Goal: Task Accomplishment & Management: Manage account settings

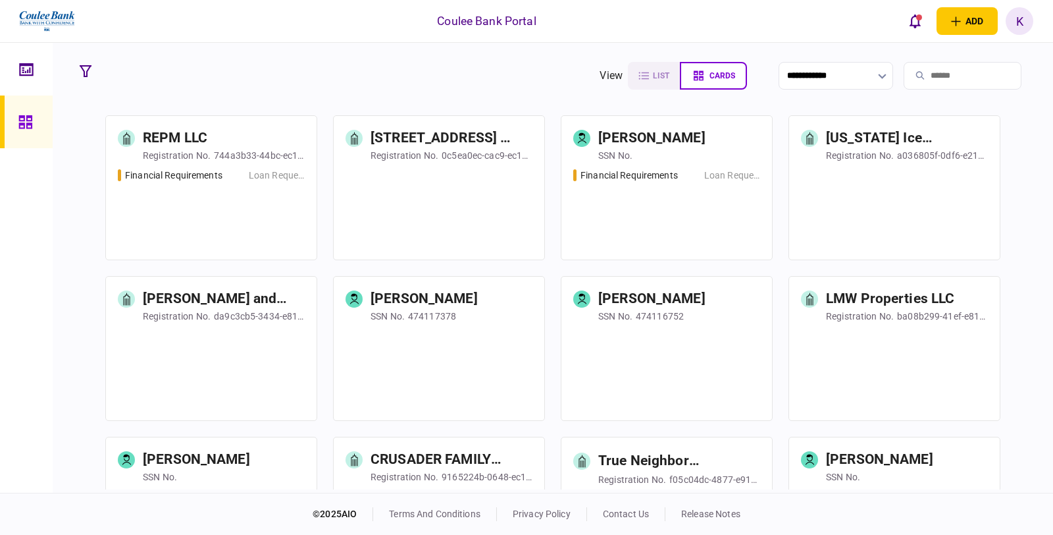
click at [922, 70] on input "search" at bounding box center [963, 76] width 118 height 28
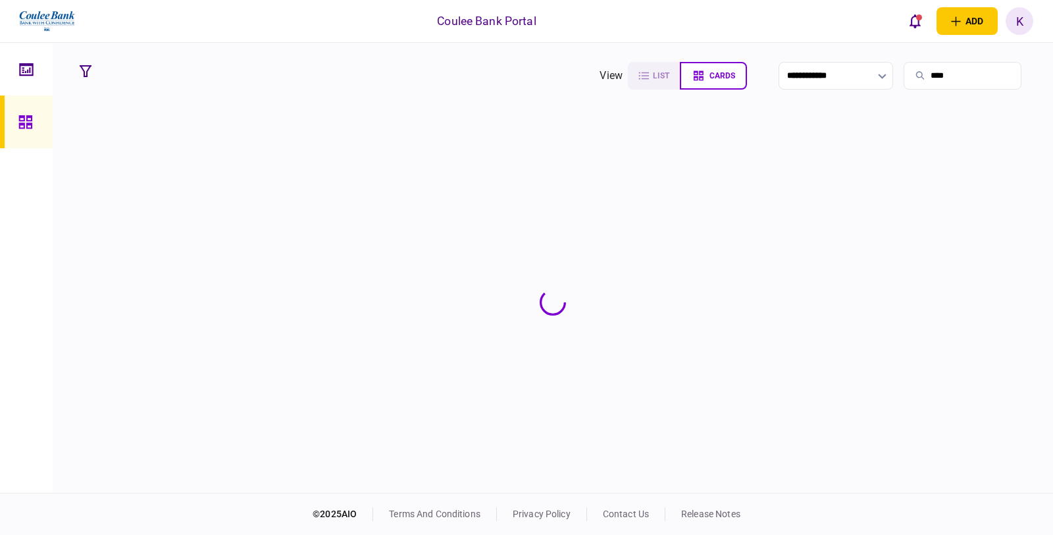
type input "****"
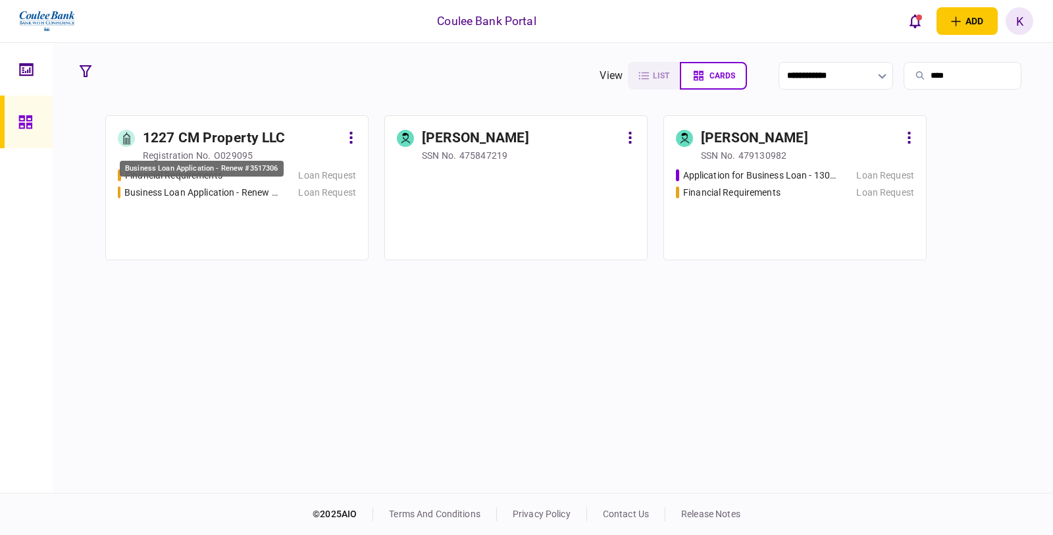
click at [277, 186] on div "Business Loan Application - Renew #3517306" at bounding box center [200, 193] width 153 height 14
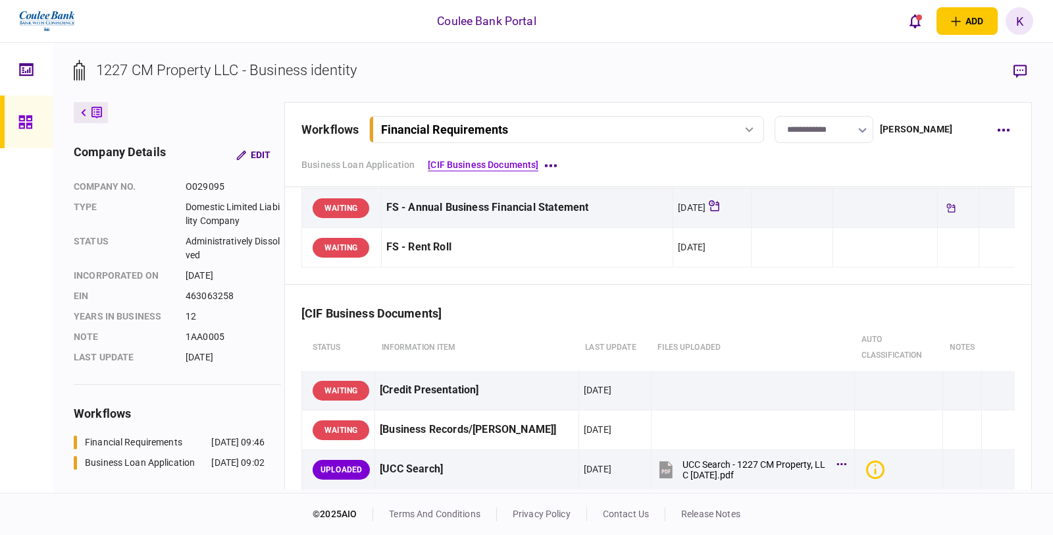
scroll to position [146, 0]
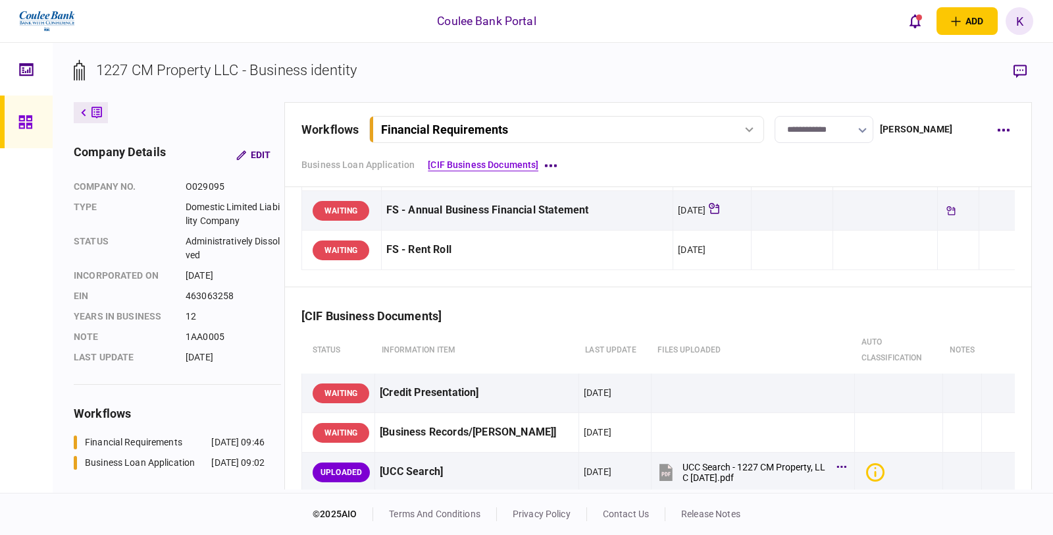
click at [738, 124] on div "Financial Requirements" at bounding box center [566, 129] width 386 height 14
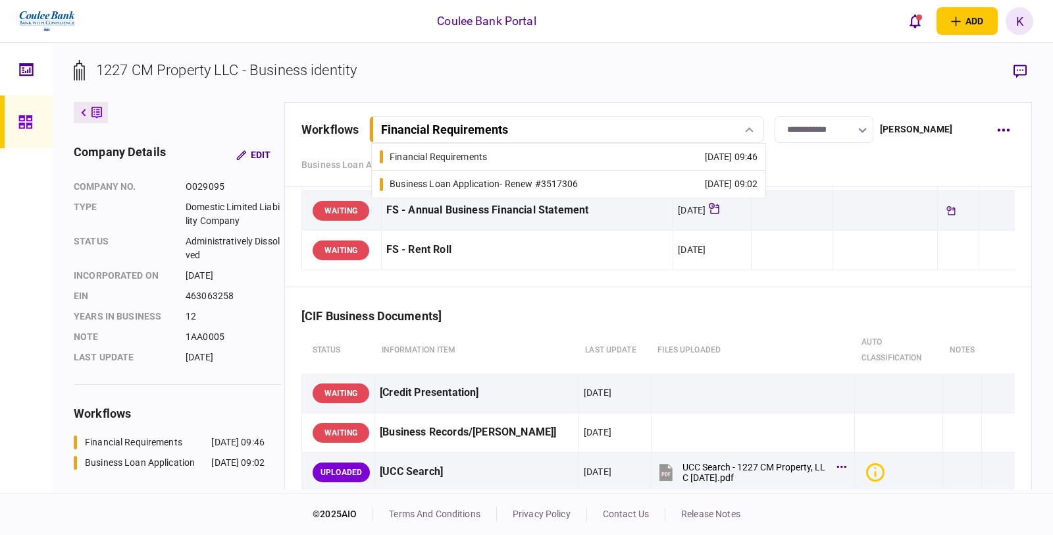
click at [491, 184] on div "Business Loan Application - Renew #3517306" at bounding box center [484, 184] width 188 height 14
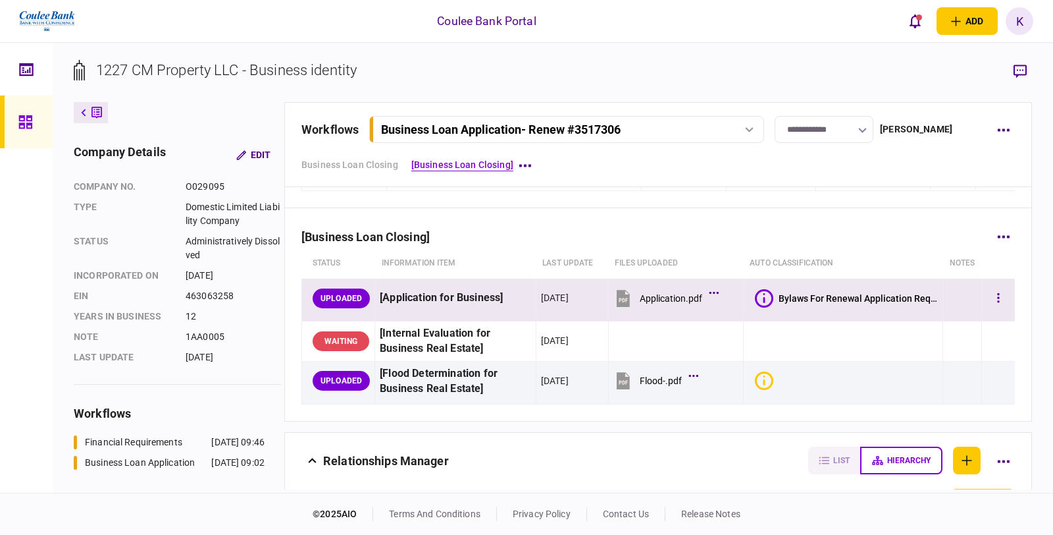
click at [617, 300] on icon at bounding box center [623, 298] width 13 height 17
click at [991, 300] on button "button" at bounding box center [999, 298] width 24 height 24
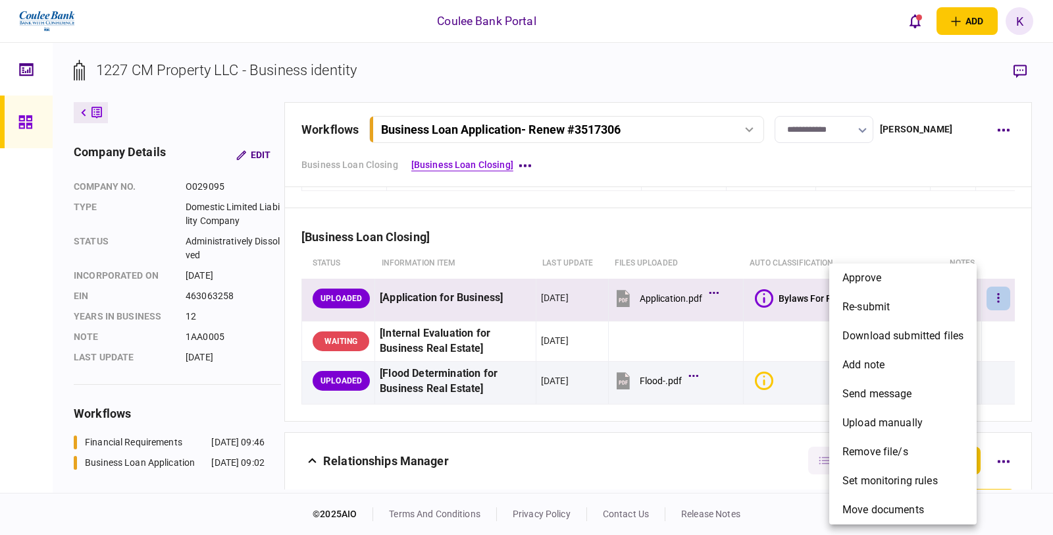
click at [843, 219] on div at bounding box center [526, 267] width 1053 height 535
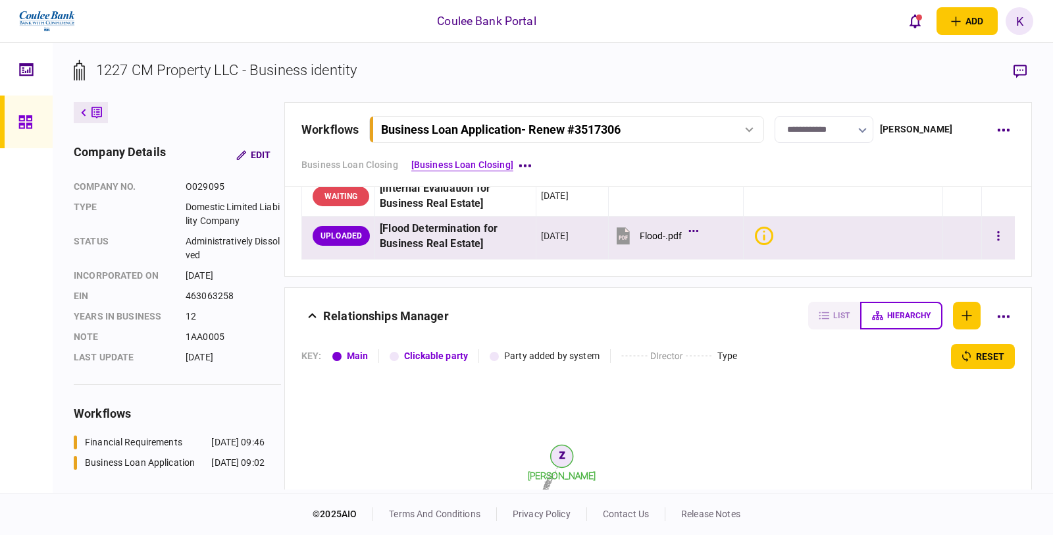
scroll to position [292, 0]
click at [621, 232] on icon at bounding box center [623, 234] width 13 height 17
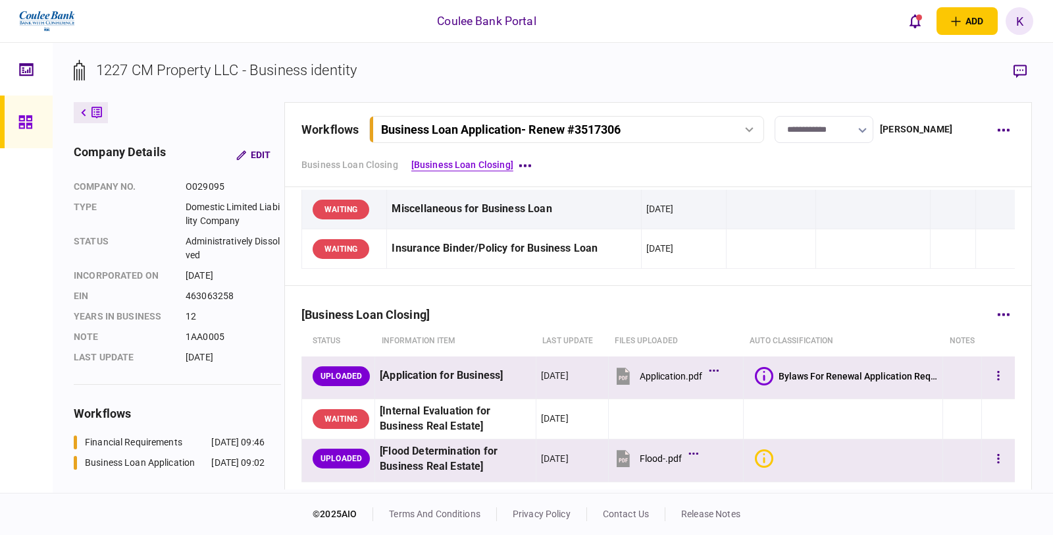
scroll to position [0, 0]
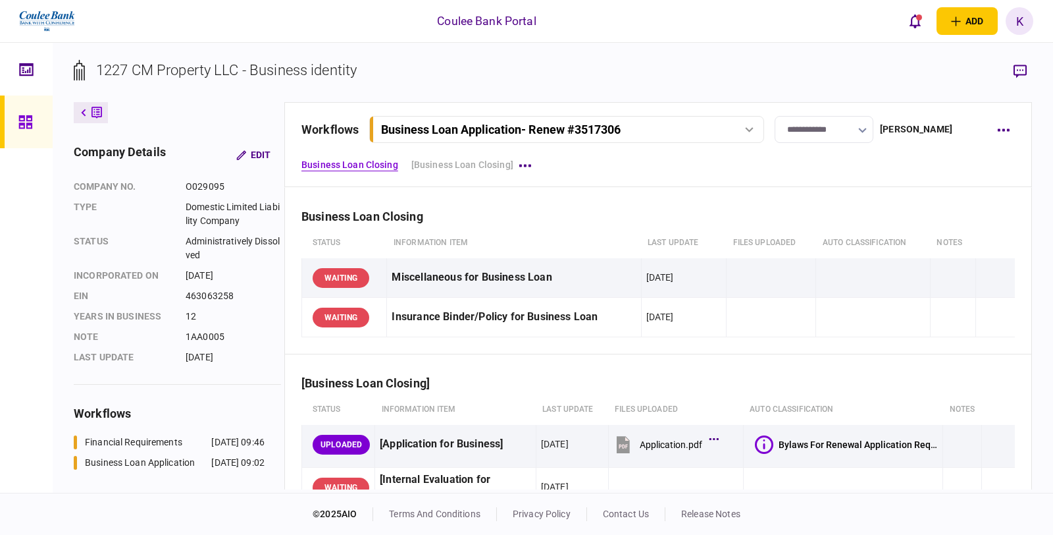
drag, startPoint x: 748, startPoint y: 126, endPoint x: 723, endPoint y: 145, distance: 32.0
click at [748, 127] on icon at bounding box center [749, 129] width 9 height 5
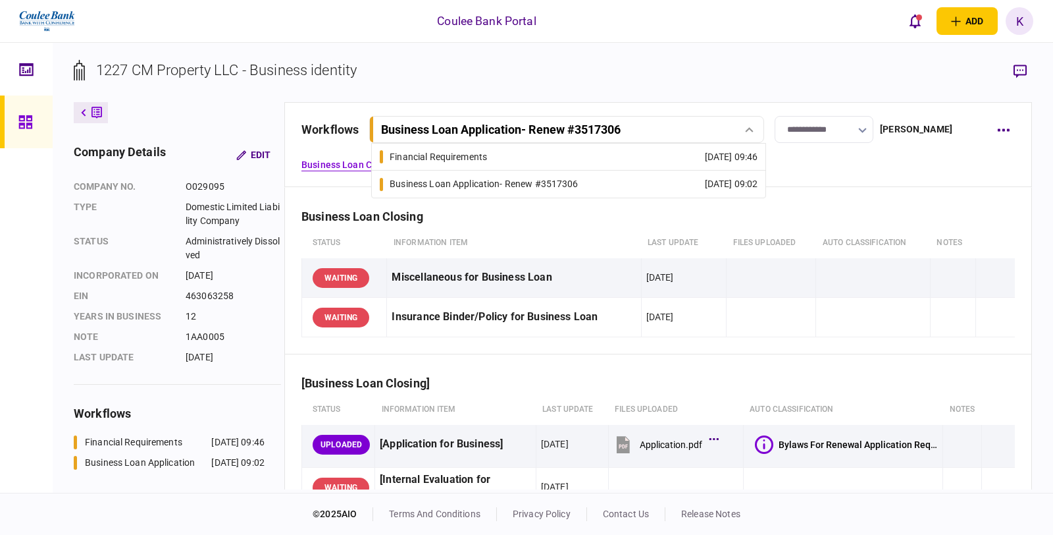
click at [602, 156] on link "Financial Requirements [DATE] 09:46" at bounding box center [569, 157] width 378 height 26
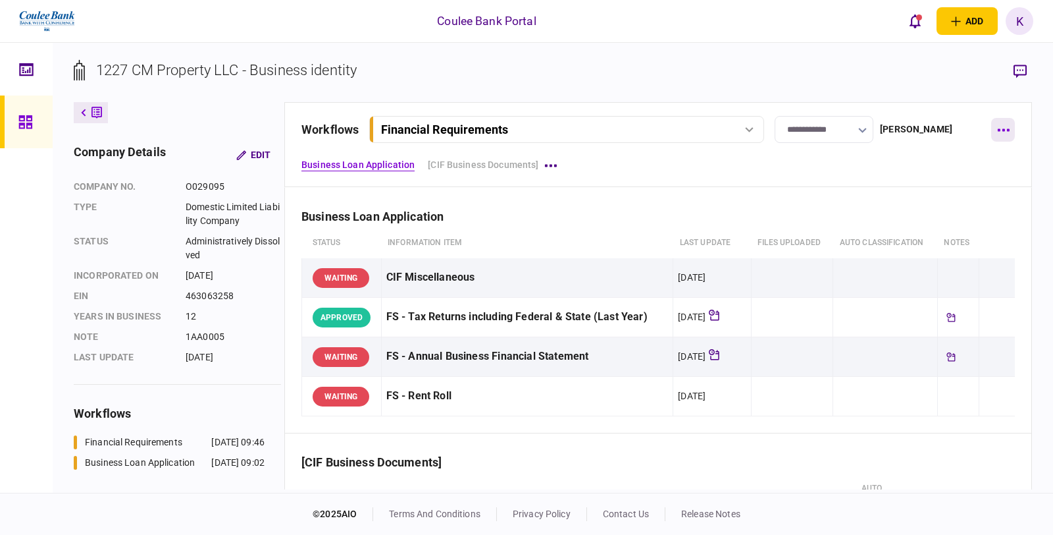
click at [1005, 137] on button "button" at bounding box center [1003, 130] width 24 height 24
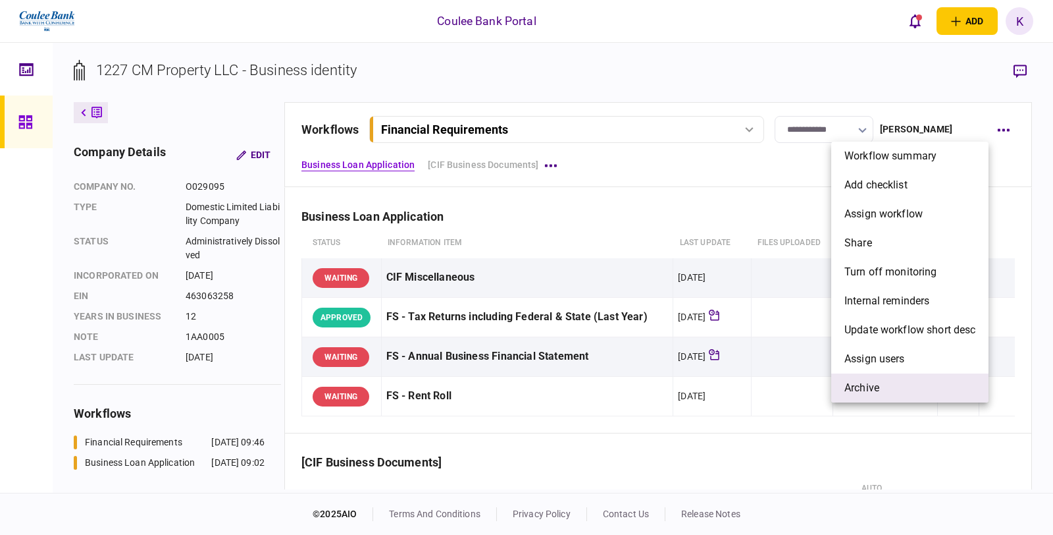
click at [894, 390] on li "archive" at bounding box center [909, 387] width 157 height 29
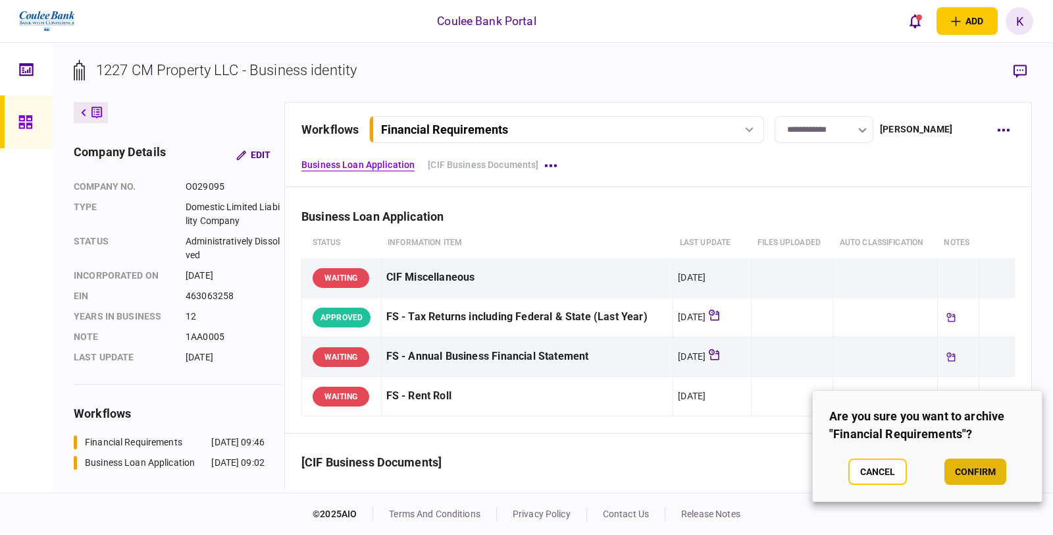
click at [975, 473] on button "confirm" at bounding box center [976, 471] width 62 height 26
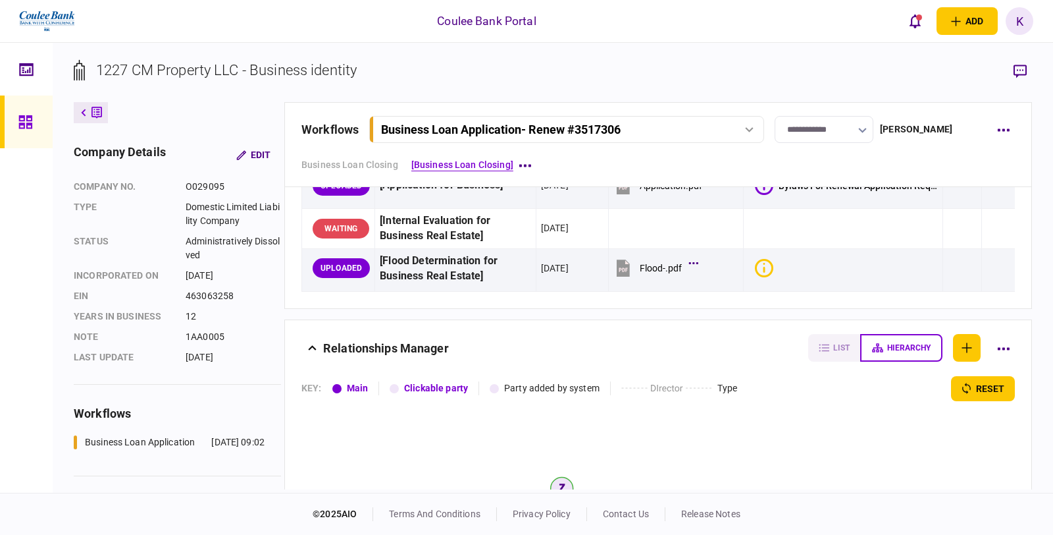
scroll to position [292, 0]
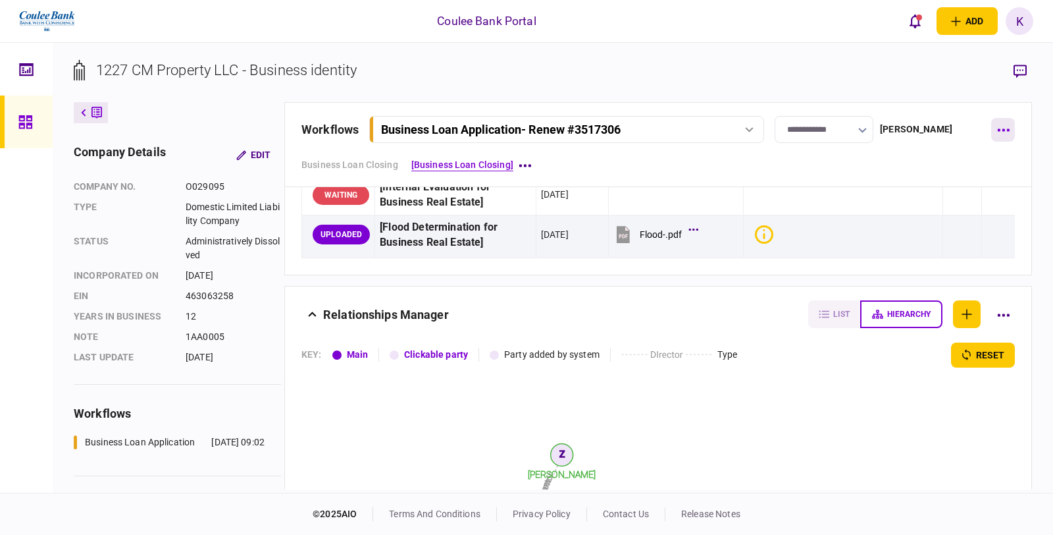
click at [1004, 123] on button "button" at bounding box center [1003, 130] width 24 height 24
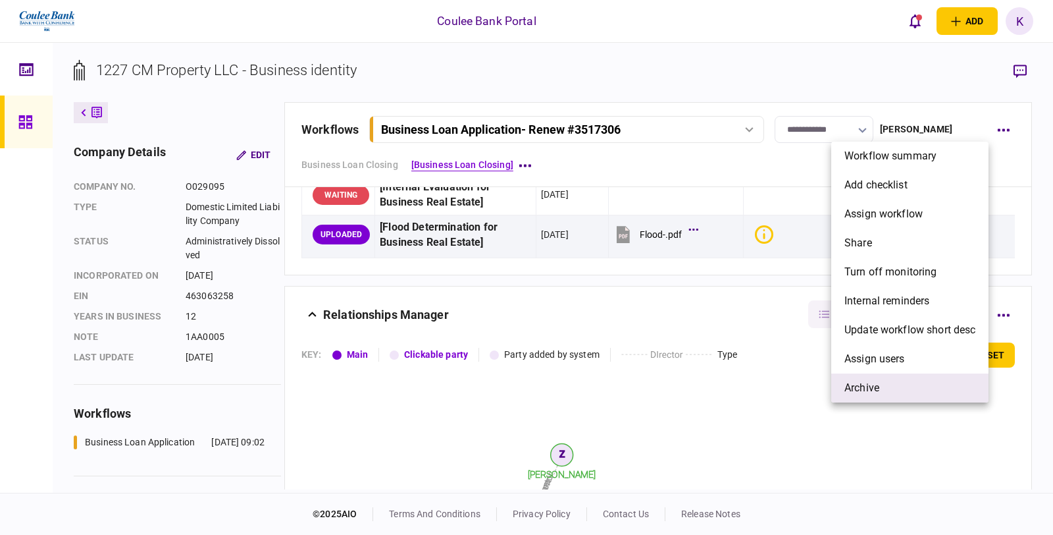
click at [883, 379] on li "archive" at bounding box center [909, 387] width 157 height 29
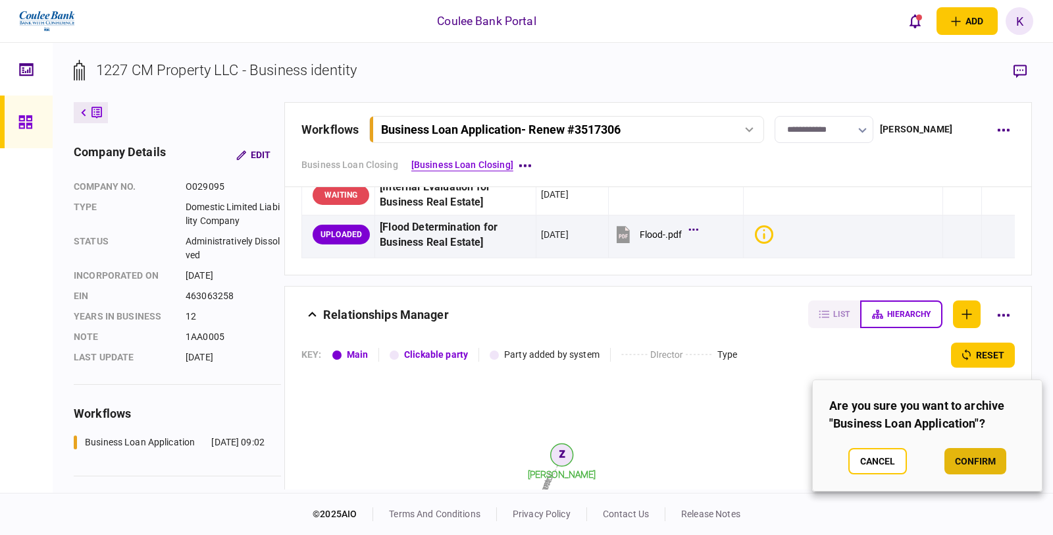
click at [981, 456] on button "confirm" at bounding box center [976, 461] width 62 height 26
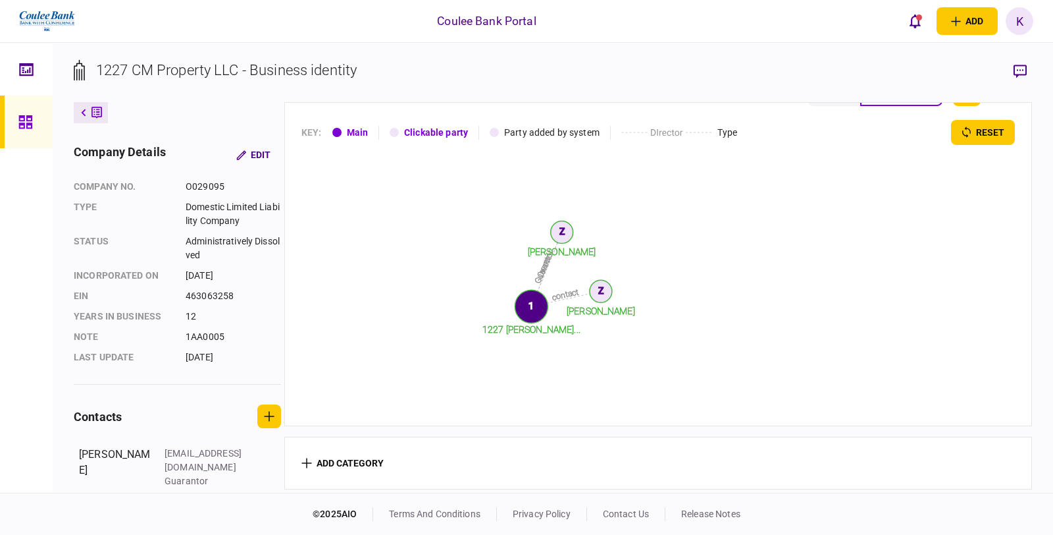
scroll to position [280, 0]
click at [558, 247] on tspan "[PERSON_NAME]" at bounding box center [562, 251] width 68 height 11
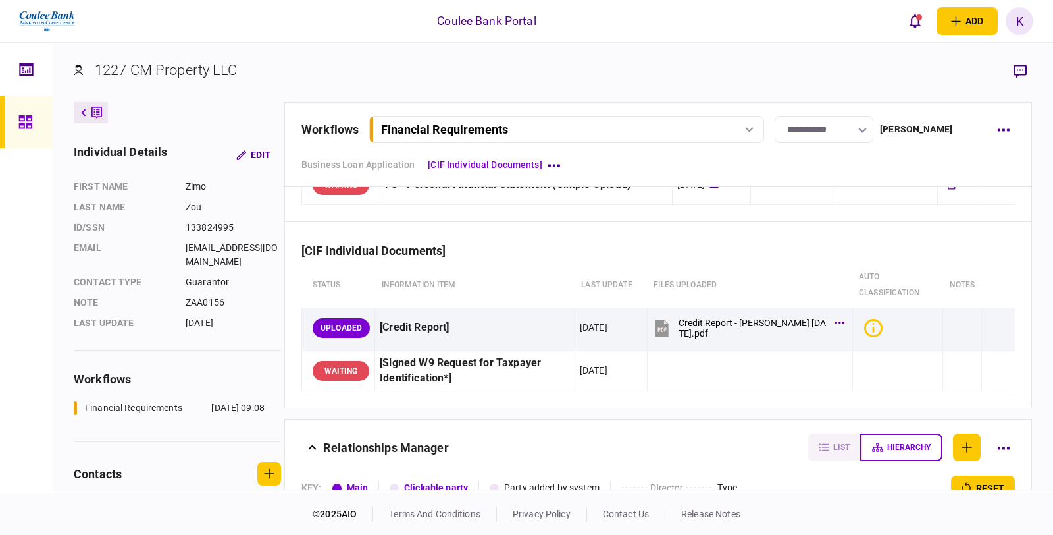
scroll to position [219, 0]
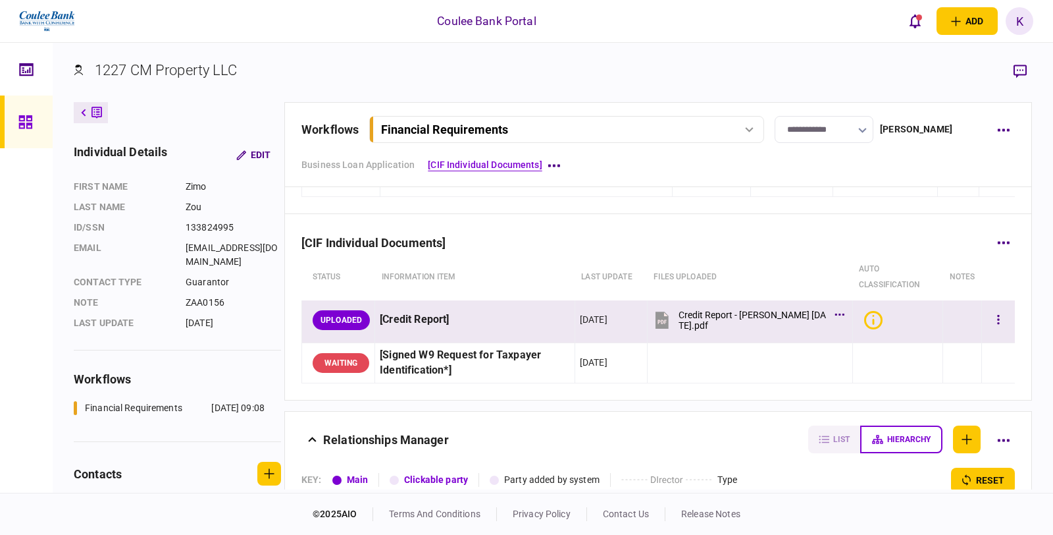
click at [669, 319] on icon at bounding box center [662, 319] width 13 height 17
click at [765, 218] on div "[CIF Individual Documents]" at bounding box center [659, 234] width 714 height 40
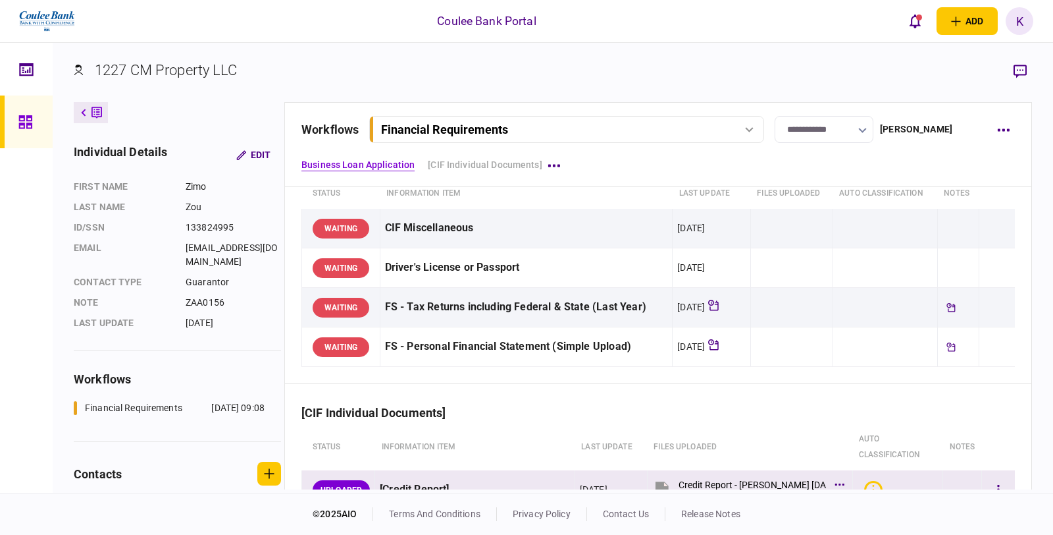
scroll to position [0, 0]
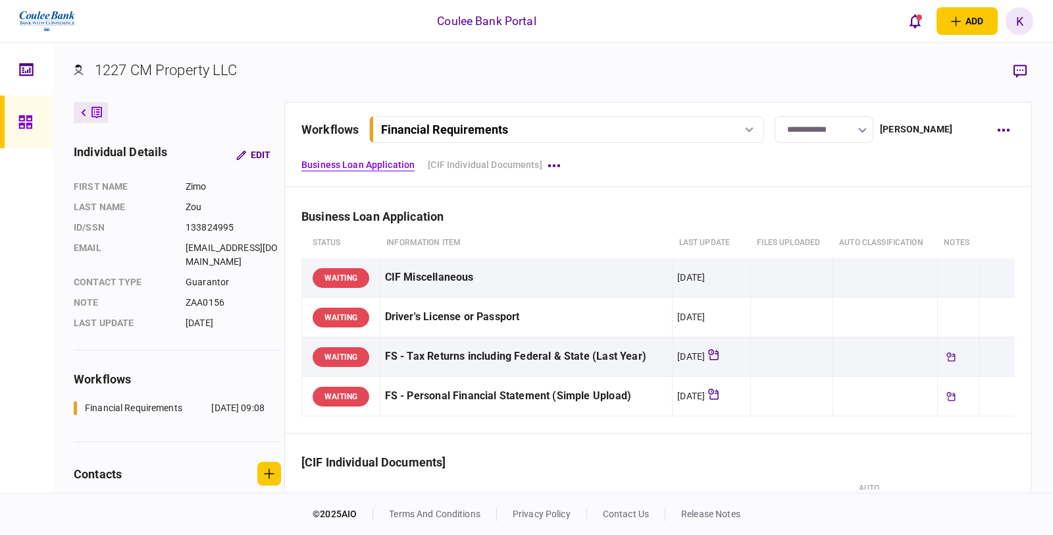
click at [754, 125] on div "Financial Requirements" at bounding box center [566, 129] width 386 height 14
click at [999, 128] on icon "button" at bounding box center [1003, 129] width 13 height 3
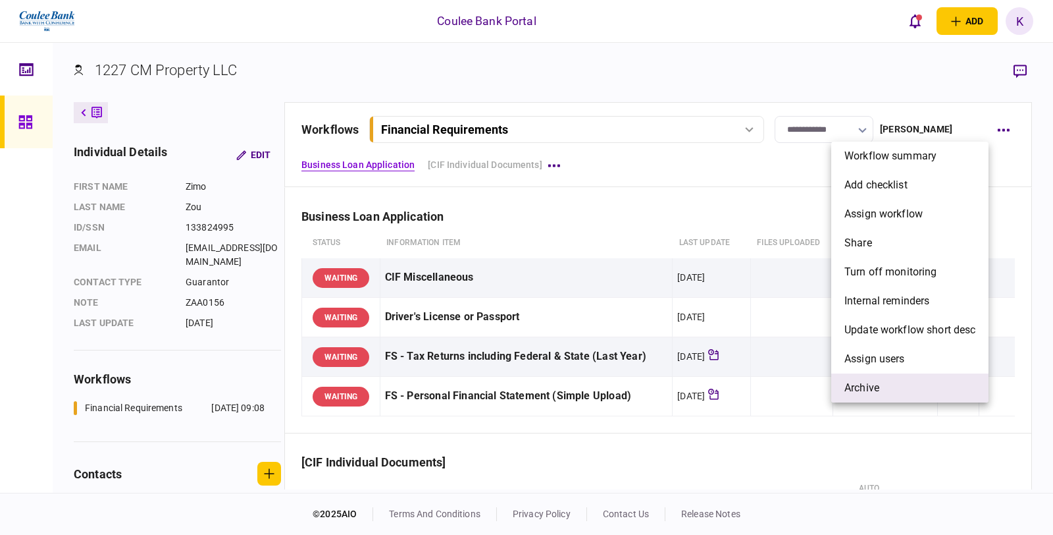
click at [871, 392] on span "archive" at bounding box center [862, 388] width 35 height 16
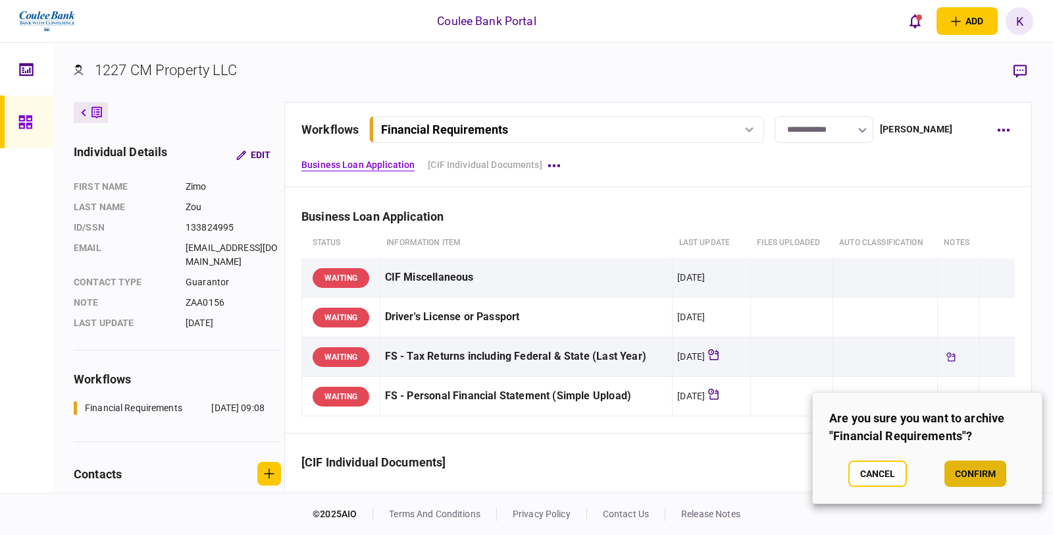
click at [995, 477] on button "confirm" at bounding box center [976, 473] width 62 height 26
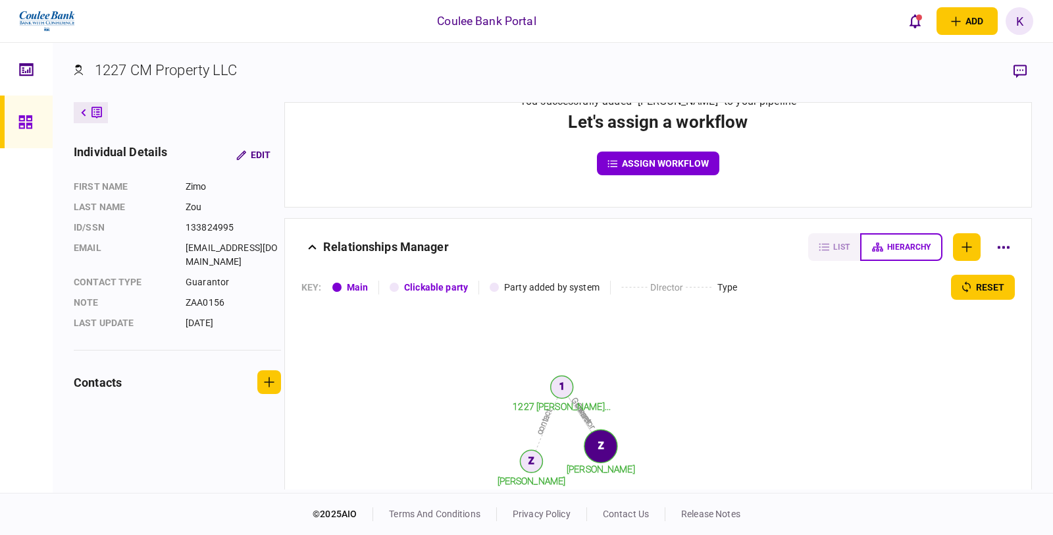
scroll to position [280, 0]
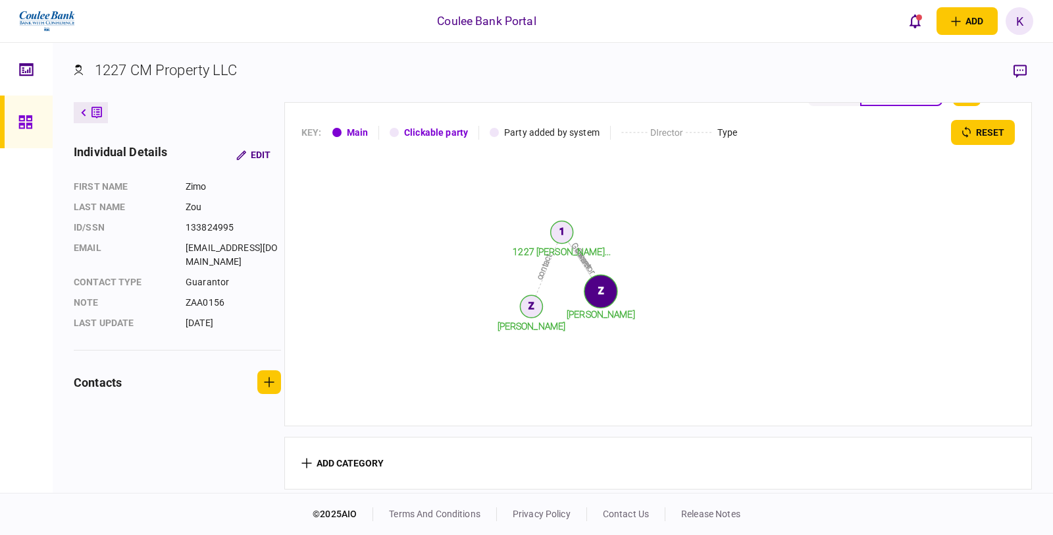
click at [550, 246] on tspan "1227 [PERSON_NAME]..." at bounding box center [562, 251] width 98 height 11
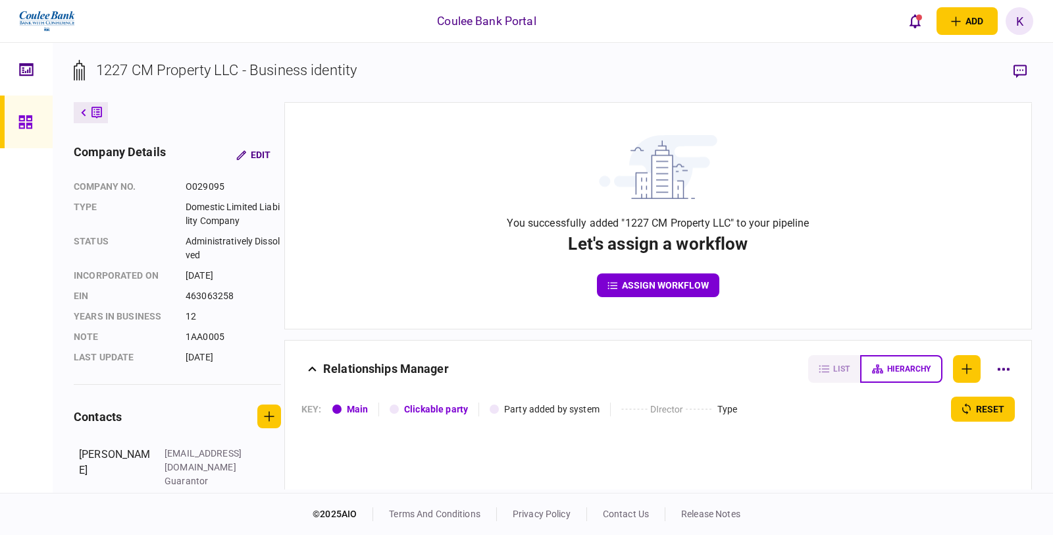
click at [28, 120] on icon at bounding box center [24, 121] width 13 height 13
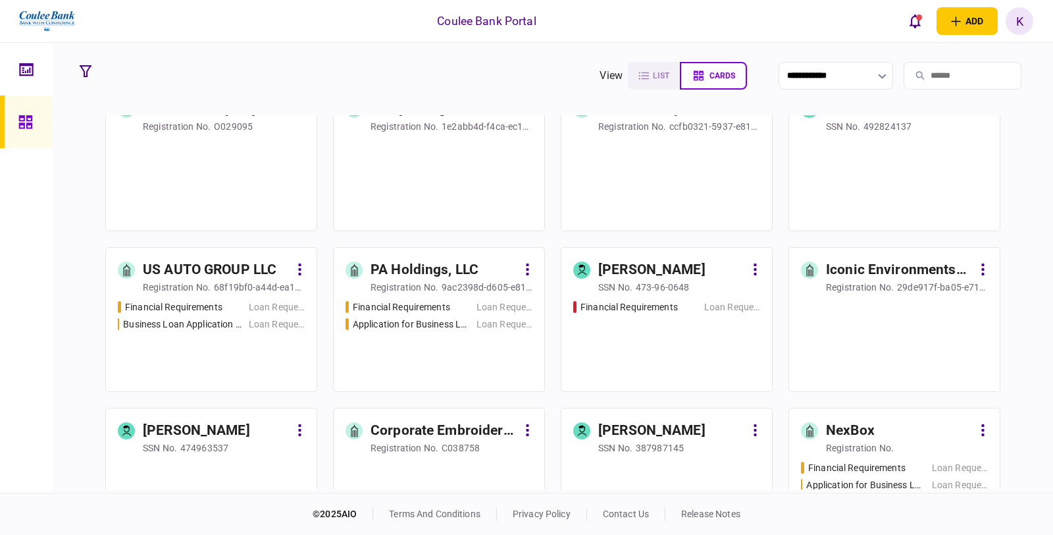
scroll to position [6144, 0]
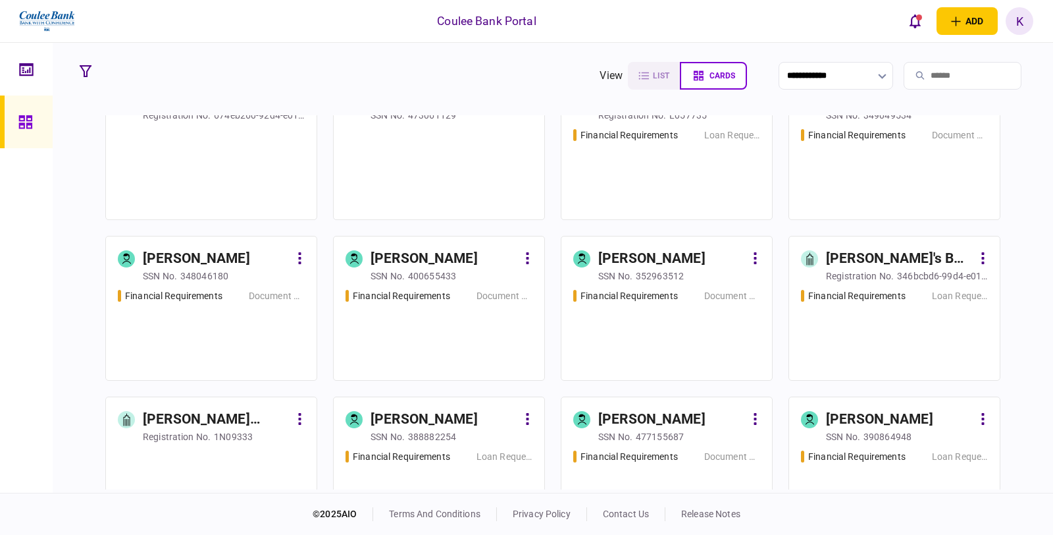
click at [646, 344] on div "Financial Requirements Document Review" at bounding box center [666, 329] width 187 height 80
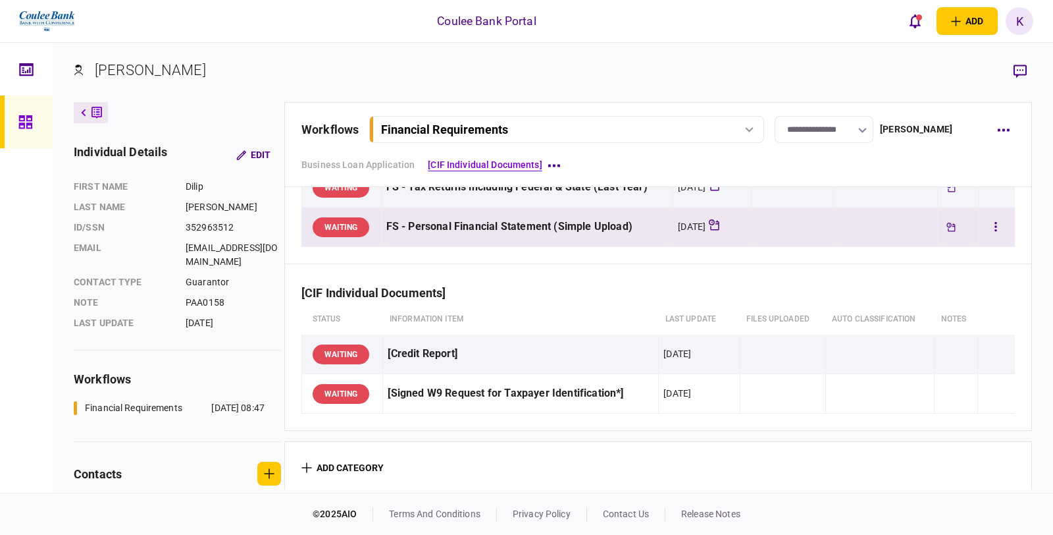
scroll to position [178, 0]
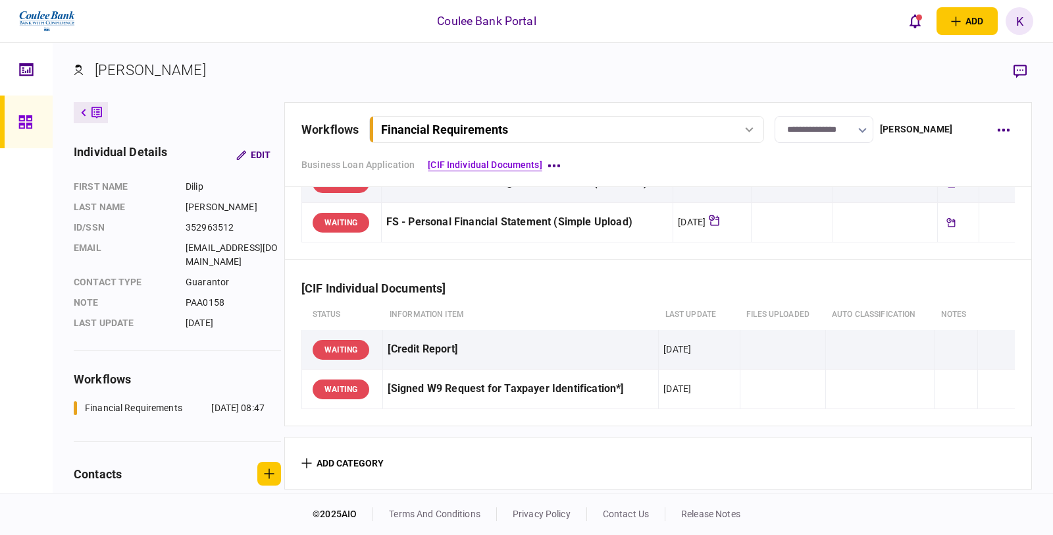
click at [750, 127] on icon at bounding box center [749, 129] width 9 height 5
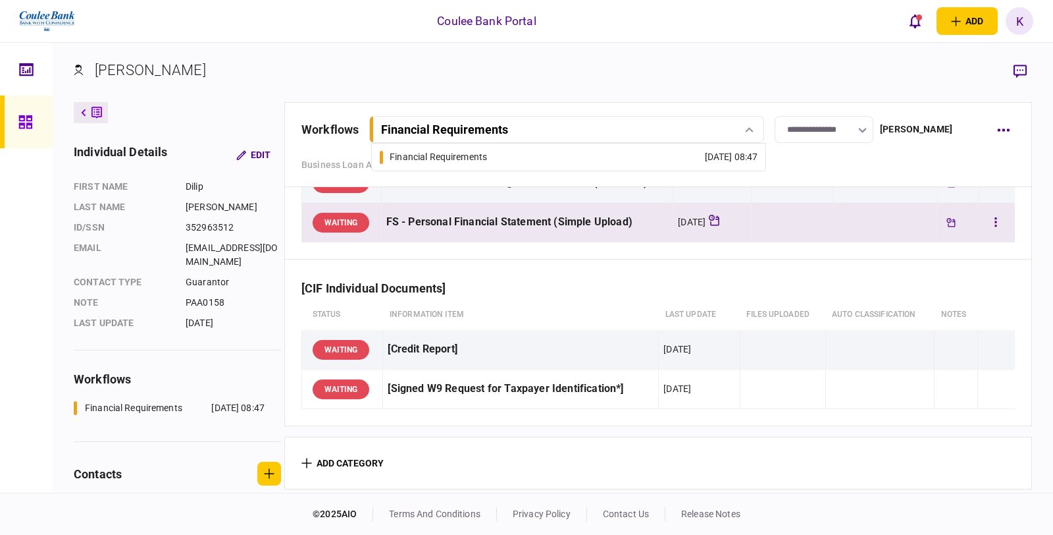
click at [918, 203] on td at bounding box center [885, 222] width 105 height 39
click at [998, 126] on button "button" at bounding box center [1003, 130] width 24 height 24
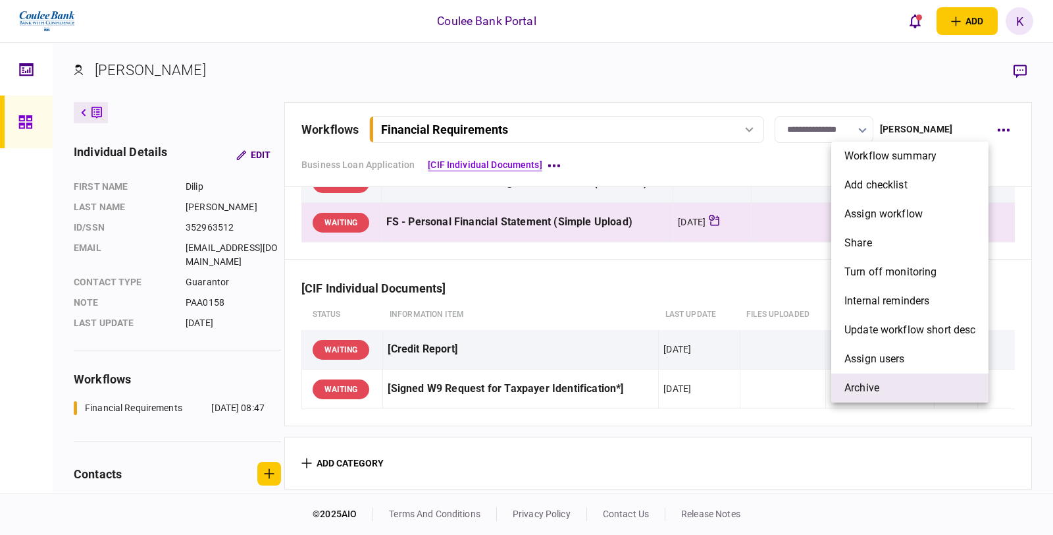
click at [860, 385] on span "archive" at bounding box center [862, 388] width 35 height 16
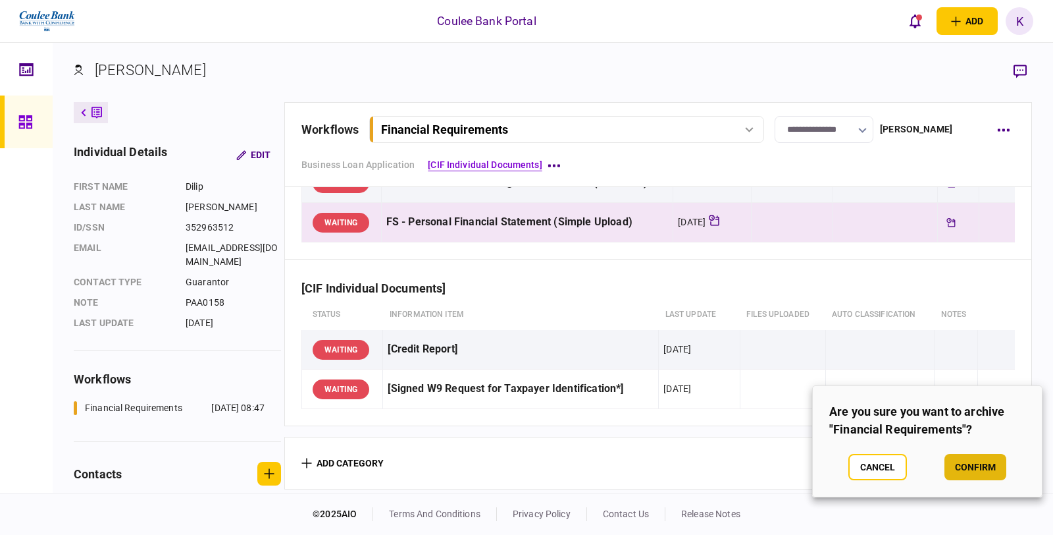
click at [983, 460] on button "confirm" at bounding box center [976, 467] width 62 height 26
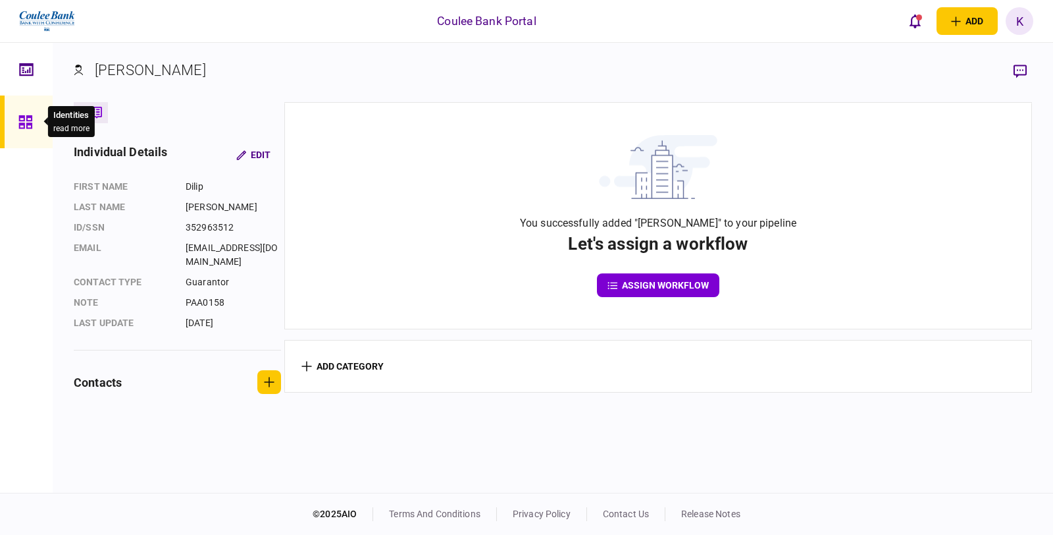
click at [20, 115] on icon at bounding box center [24, 121] width 13 height 13
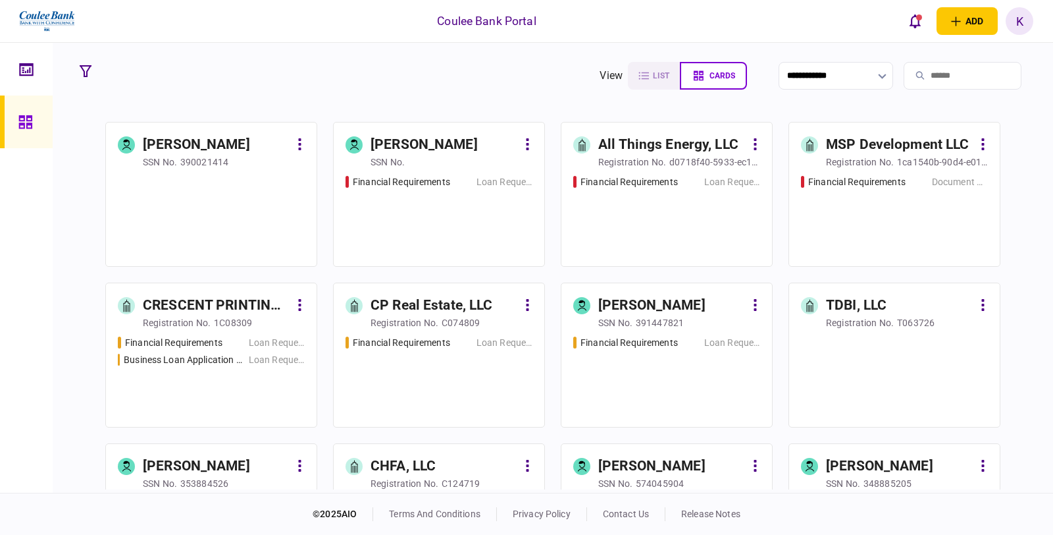
scroll to position [4388, 0]
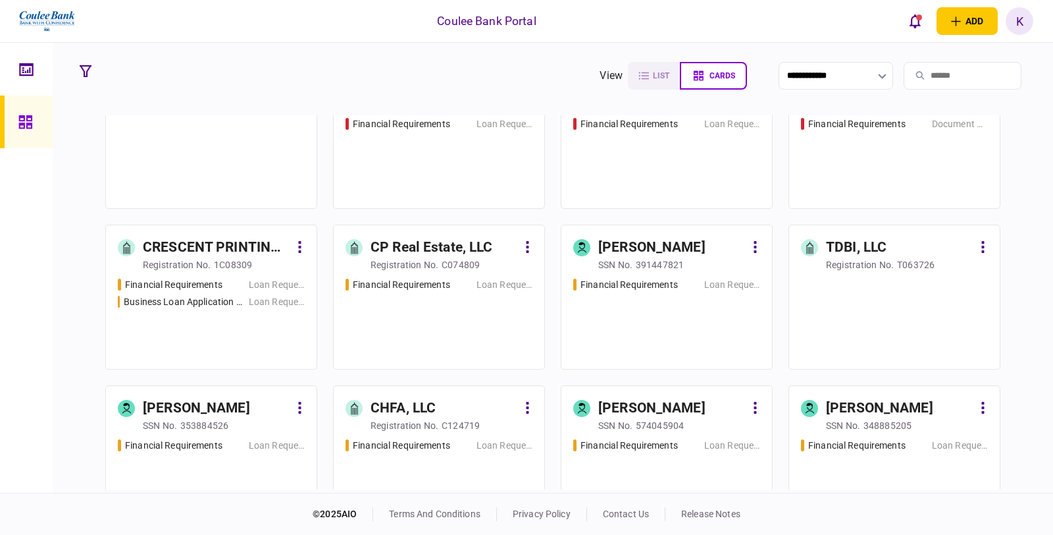
click at [451, 313] on div "Financial Requirements Loan Request" at bounding box center [439, 318] width 187 height 80
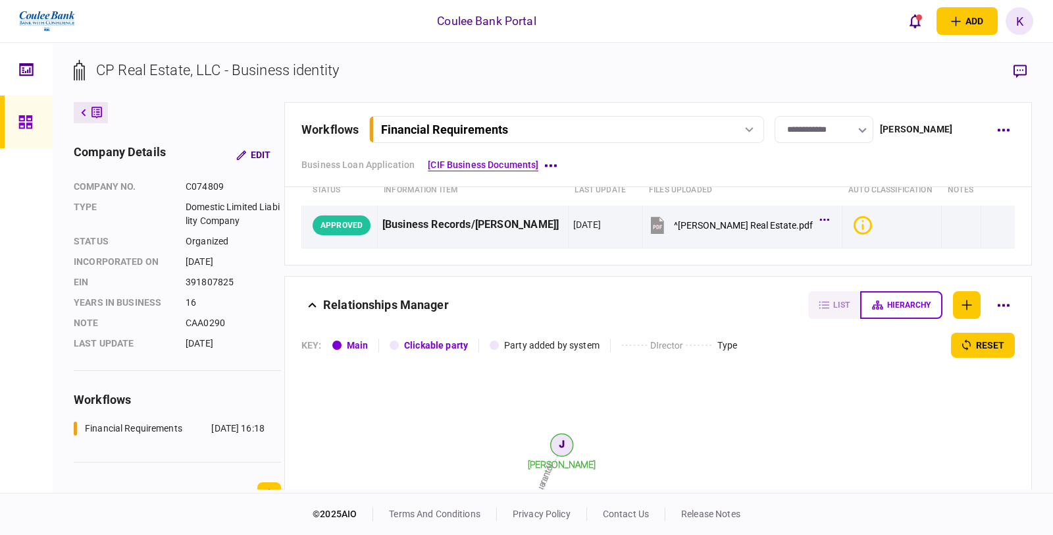
scroll to position [146, 0]
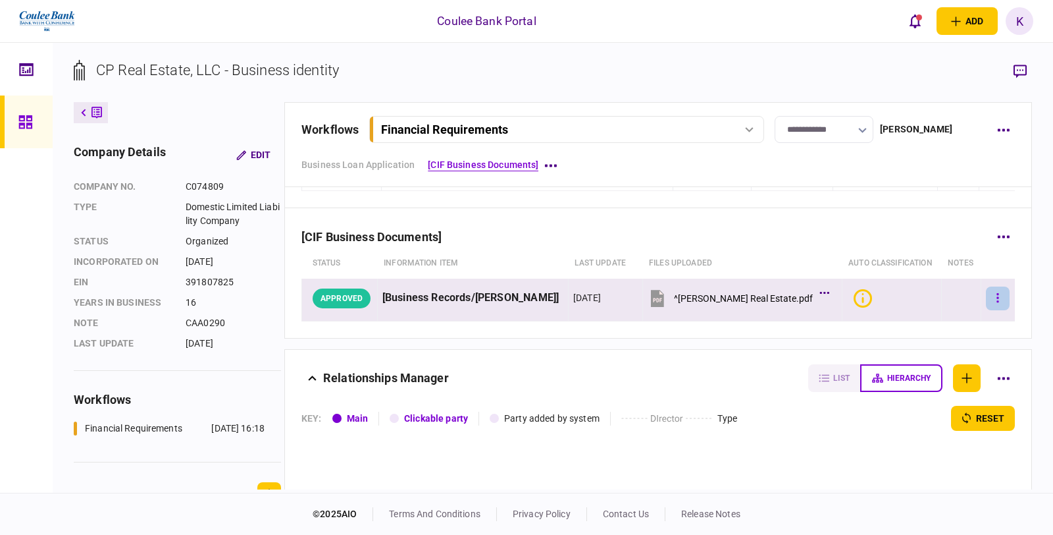
click at [986, 298] on button "button" at bounding box center [998, 298] width 24 height 24
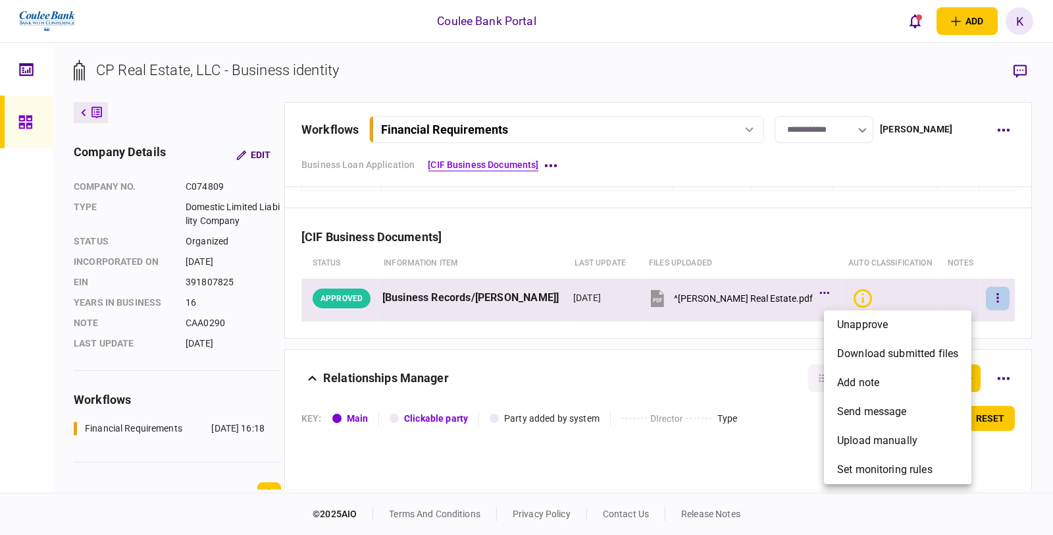
click at [650, 389] on div at bounding box center [526, 267] width 1053 height 535
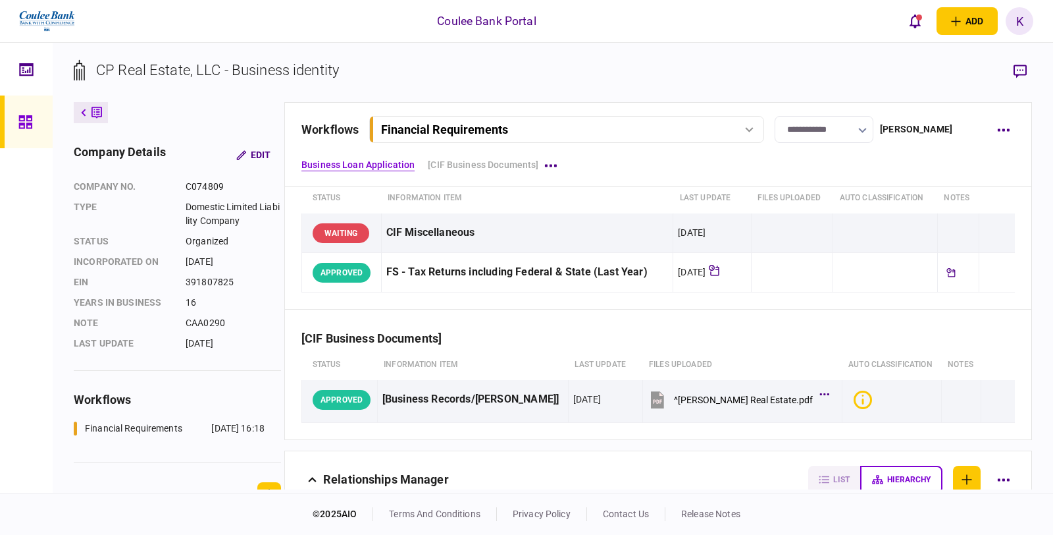
scroll to position [0, 0]
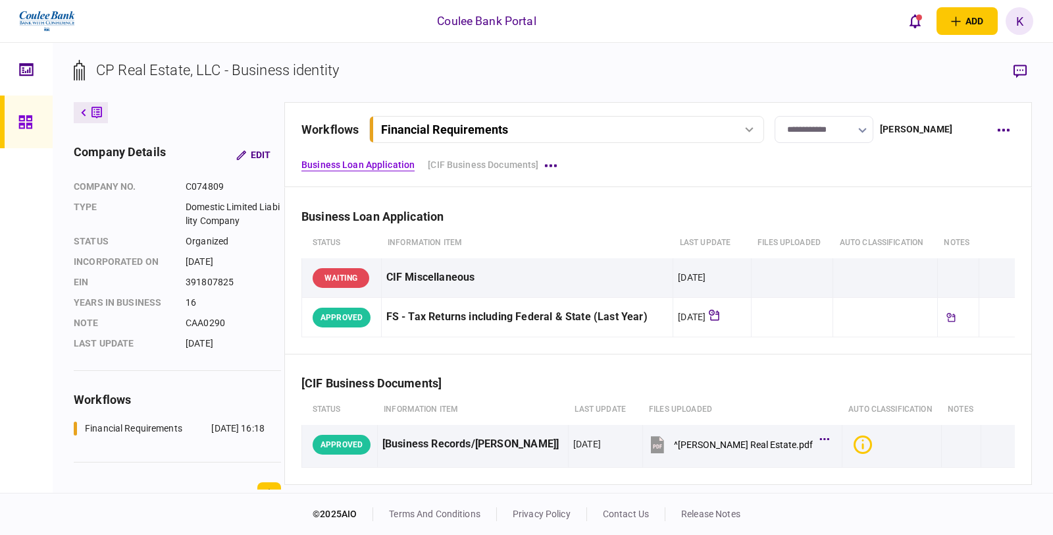
click at [757, 129] on div at bounding box center [749, 129] width 20 height 5
click at [485, 213] on div "Business Loan Application" at bounding box center [659, 208] width 714 height 40
click at [998, 130] on icon "button" at bounding box center [1003, 130] width 12 height 3
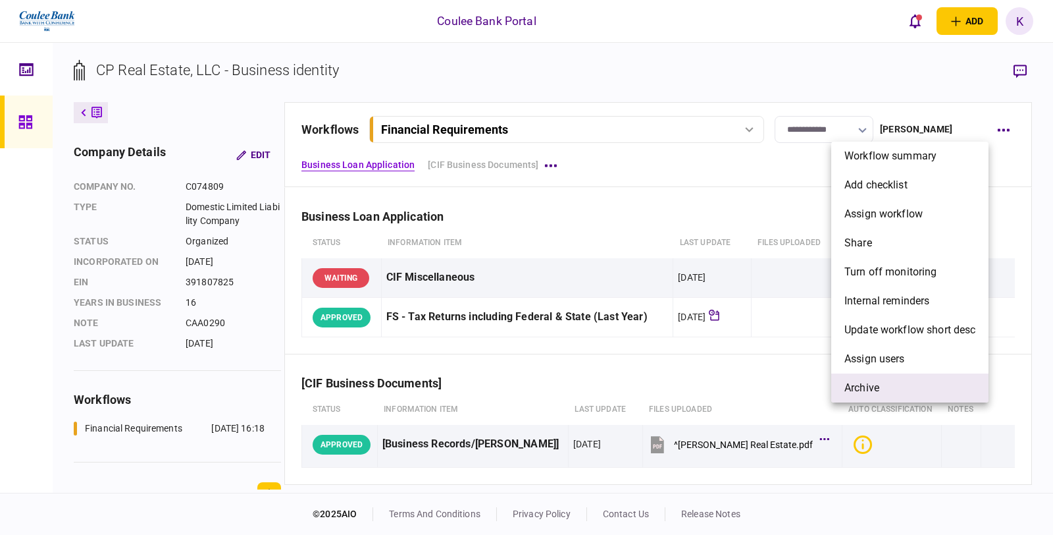
click at [870, 386] on span "archive" at bounding box center [862, 388] width 35 height 16
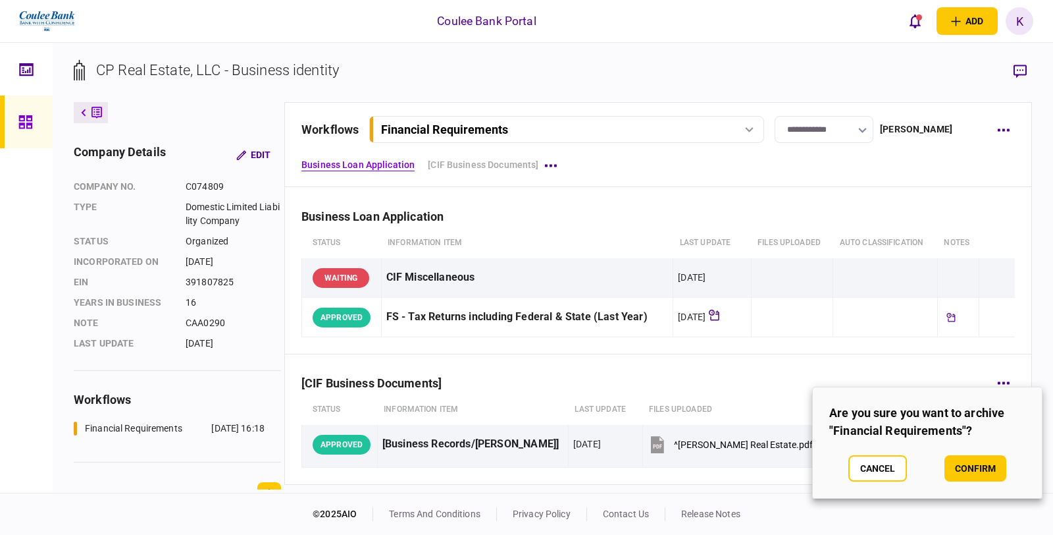
click at [984, 472] on button "confirm" at bounding box center [976, 468] width 62 height 26
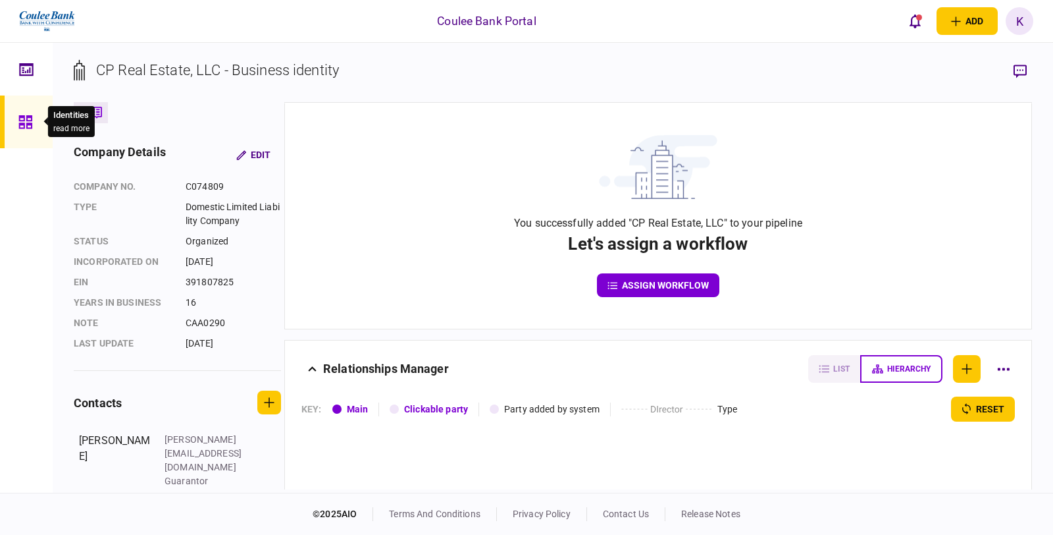
click at [34, 122] on div at bounding box center [28, 121] width 21 height 53
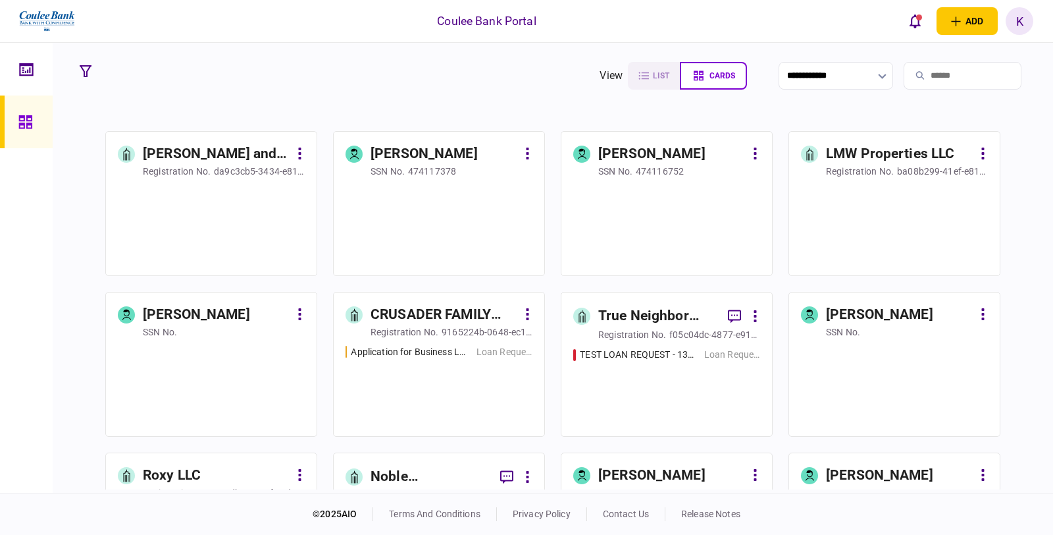
scroll to position [146, 0]
click at [434, 380] on div "Application for Business Loan - App #[STREET_ADDRESS] Loan Request" at bounding box center [439, 384] width 187 height 80
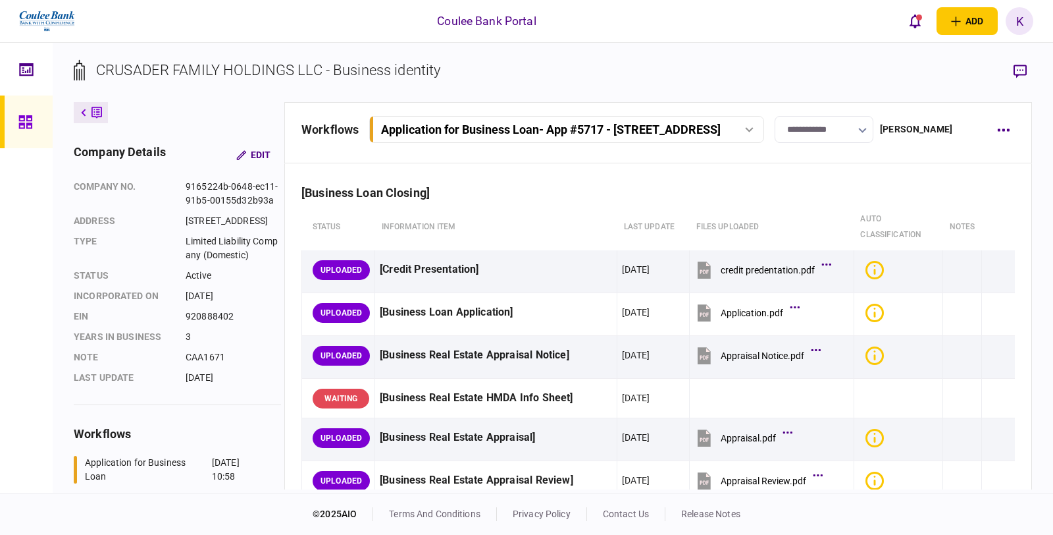
click at [748, 124] on div "Application for Business Loan - App #[STREET_ADDRESS]" at bounding box center [566, 129] width 386 height 14
click at [858, 188] on div "[Business Loan Closing]" at bounding box center [659, 184] width 714 height 40
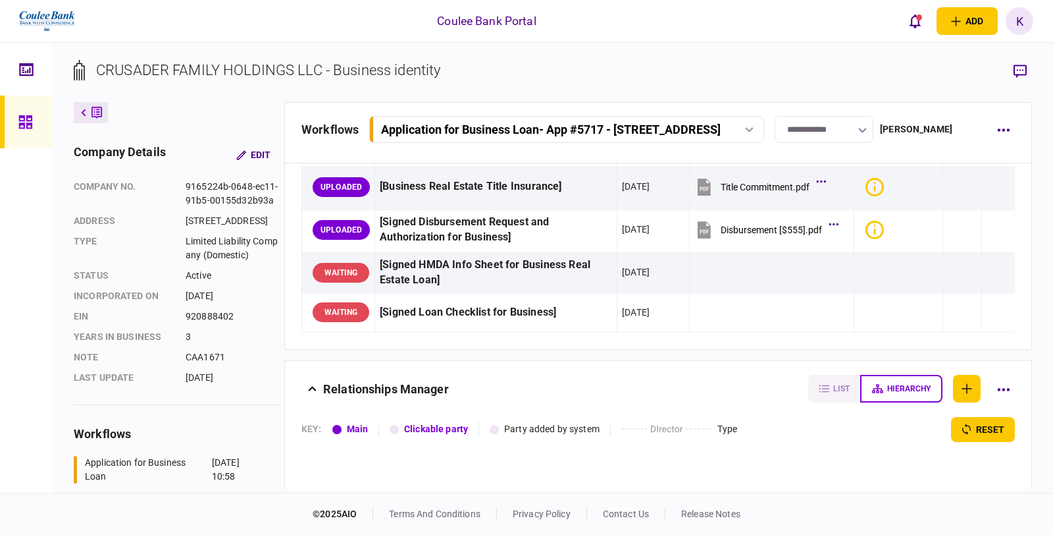
scroll to position [512, 0]
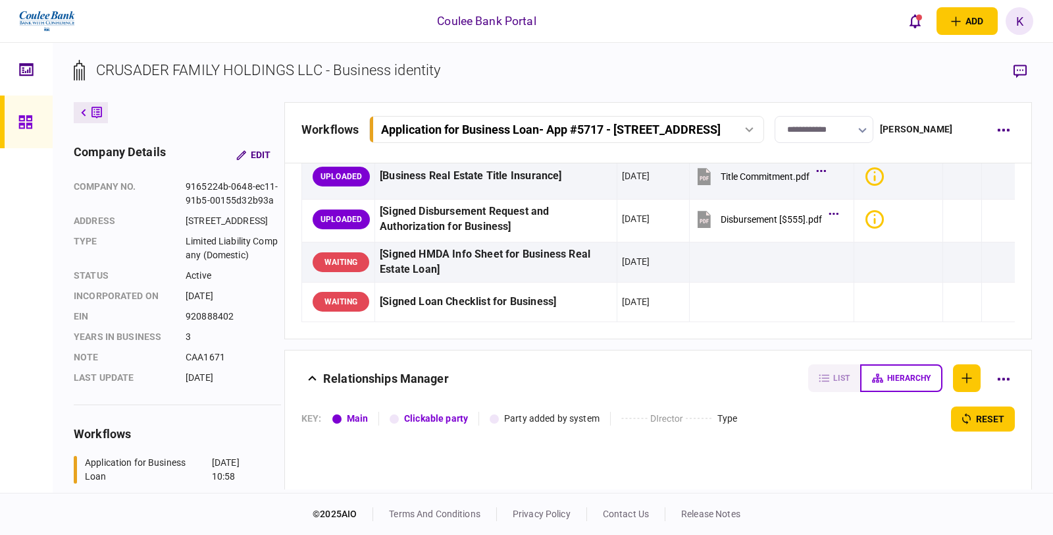
click at [760, 118] on button "Application for Business Loan - App #[STREET_ADDRESS]" at bounding box center [566, 129] width 395 height 27
click at [833, 75] on section "CRUSADER FAMILY HOLDINGS LLC - Business identity" at bounding box center [553, 80] width 958 height 43
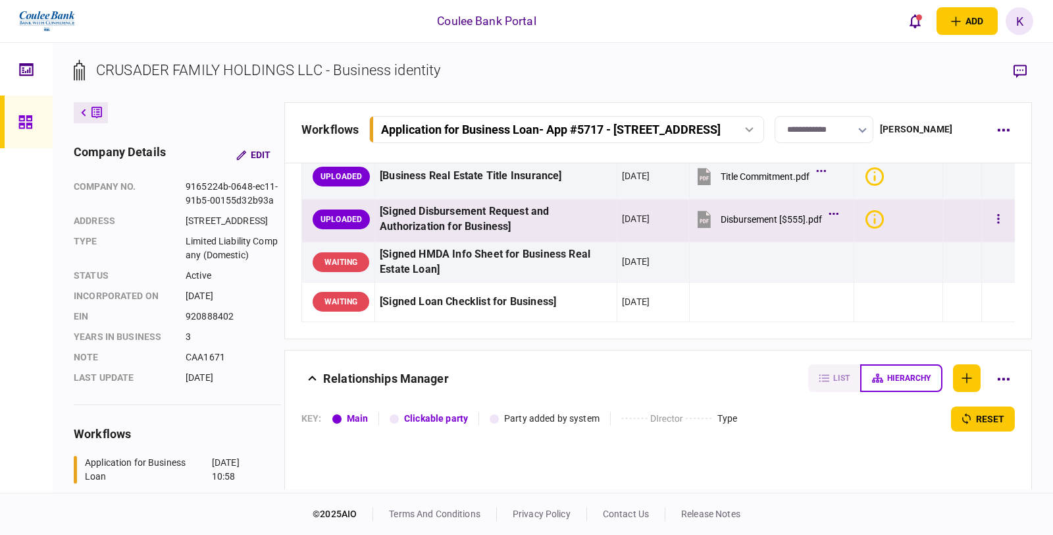
click at [700, 221] on icon at bounding box center [704, 221] width 9 height 4
click at [698, 224] on icon at bounding box center [704, 219] width 13 height 17
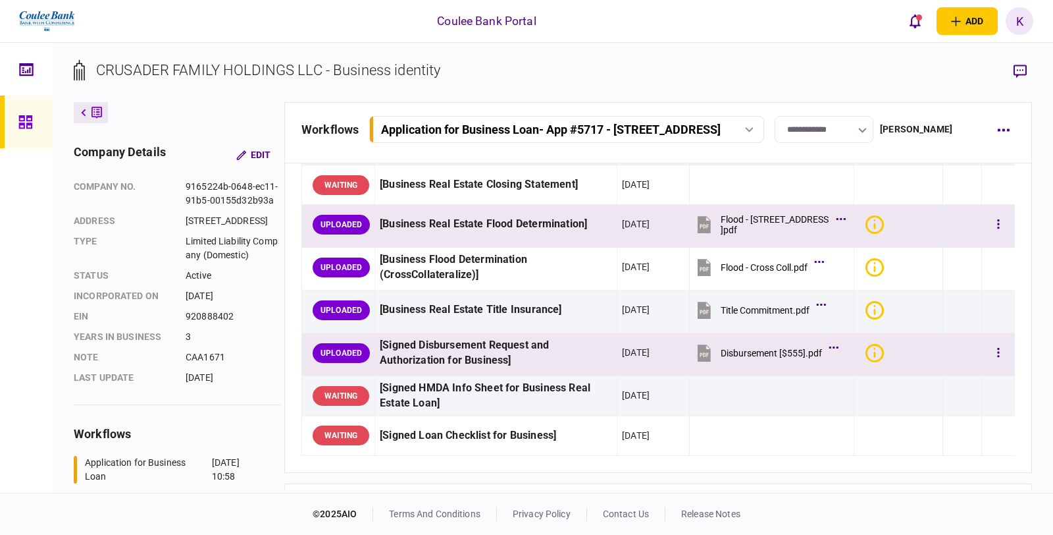
scroll to position [365, 0]
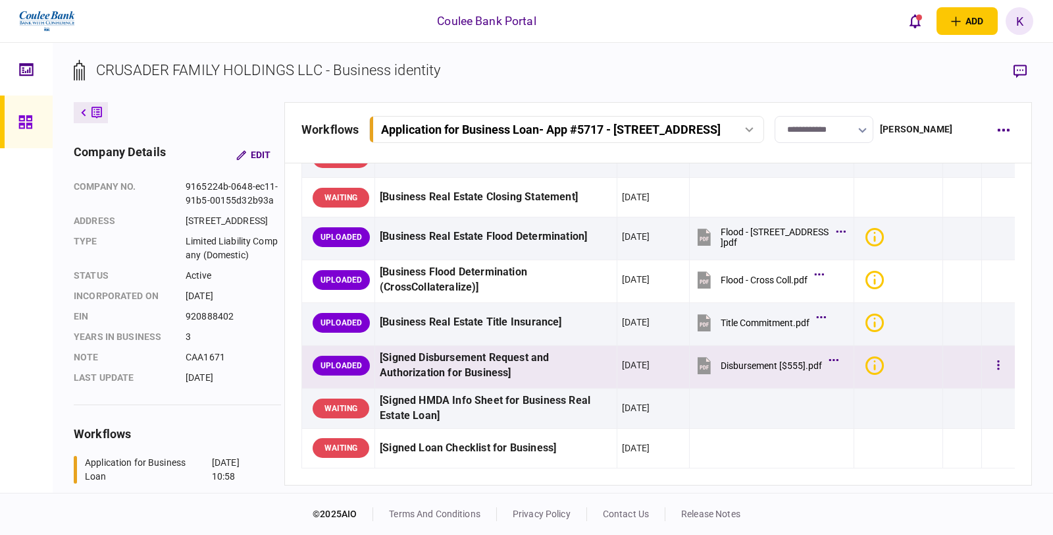
click at [698, 364] on icon at bounding box center [704, 365] width 13 height 17
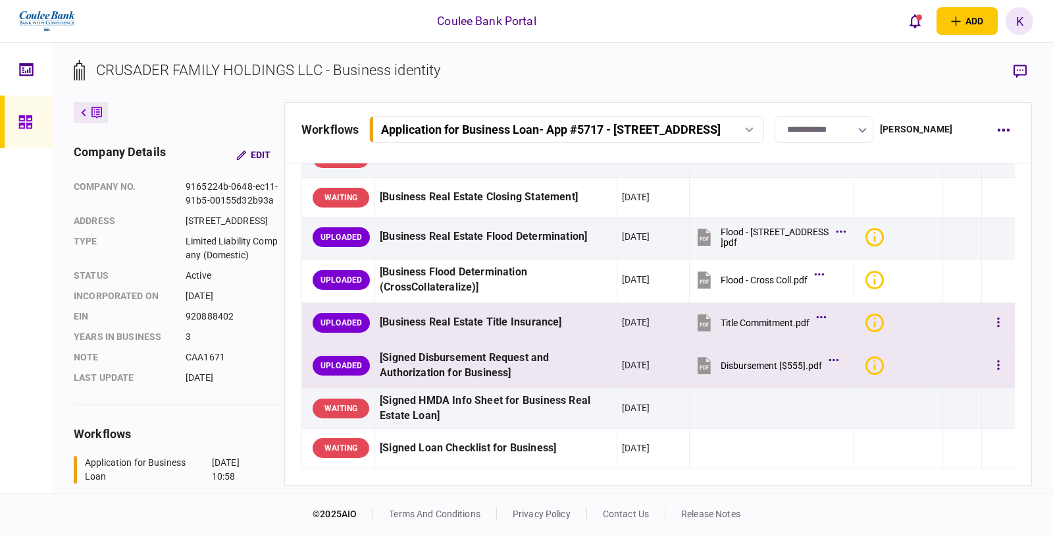
click at [698, 321] on icon at bounding box center [704, 322] width 13 height 17
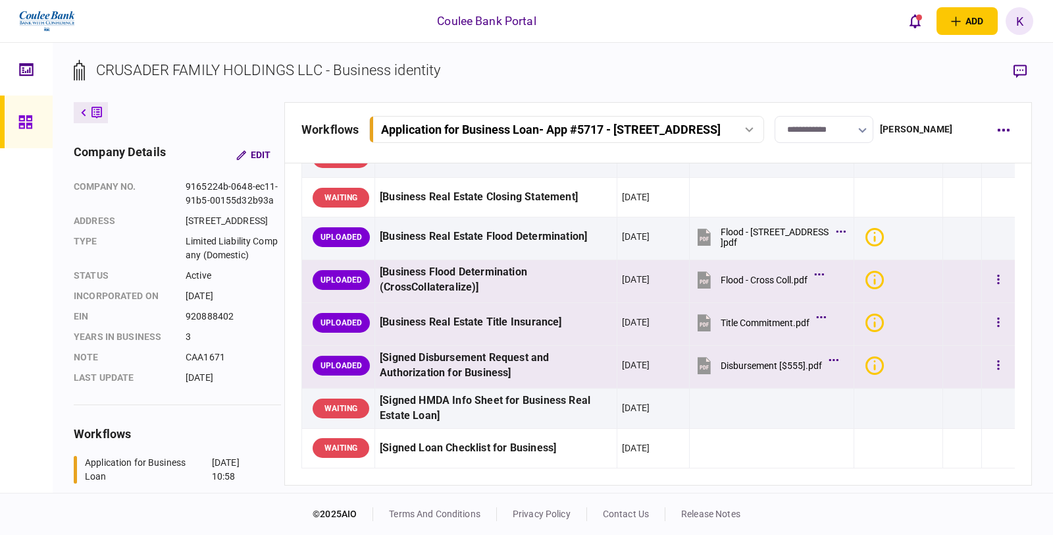
click at [698, 277] on icon at bounding box center [704, 279] width 13 height 17
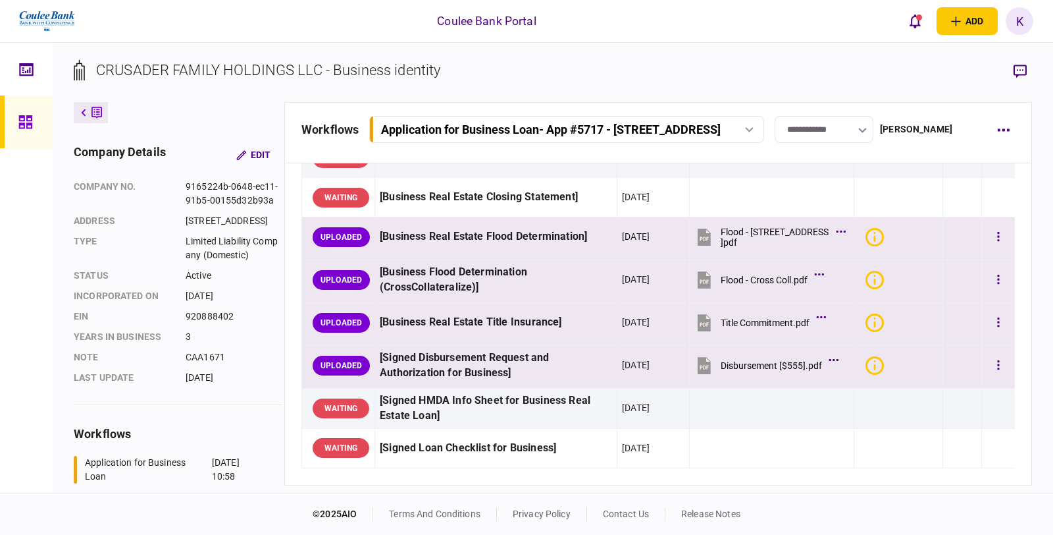
click at [698, 229] on icon at bounding box center [704, 236] width 13 height 17
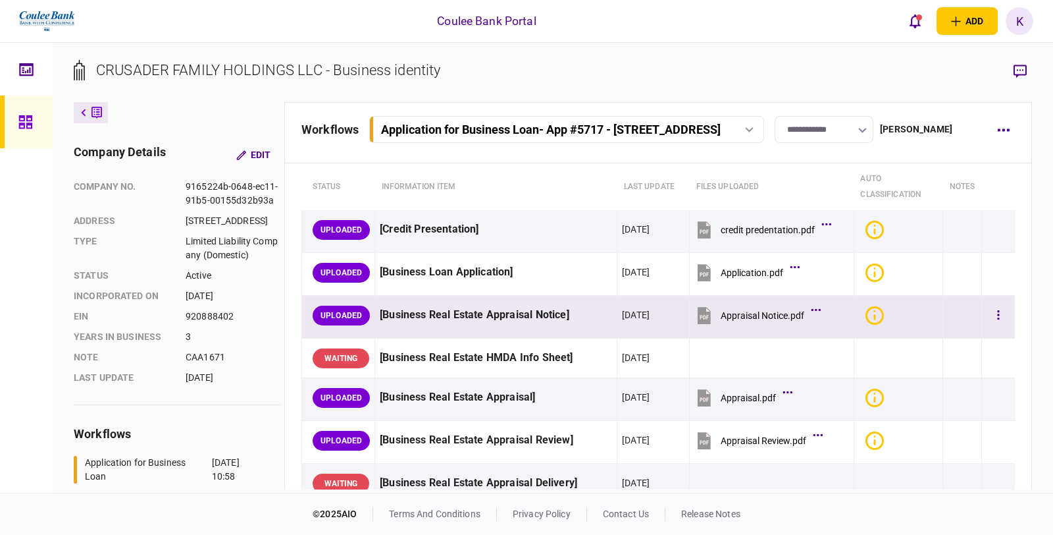
scroll to position [73, 0]
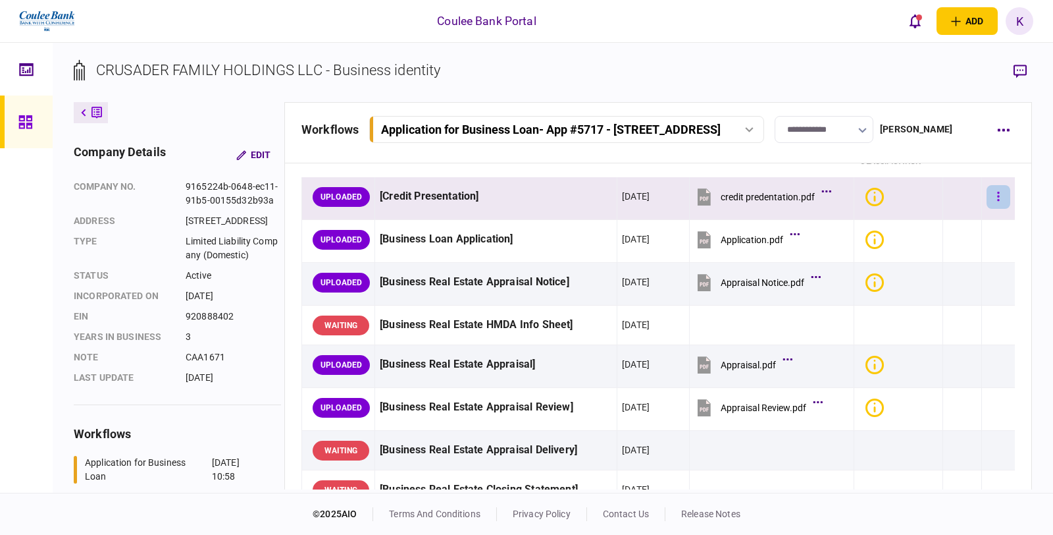
click at [987, 193] on button "button" at bounding box center [999, 197] width 24 height 24
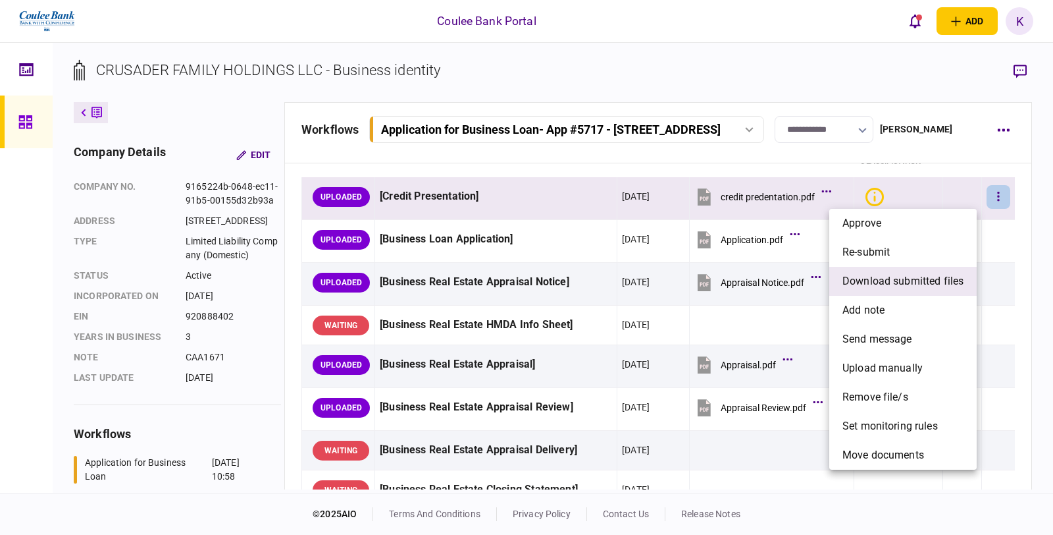
click at [863, 277] on span "download submitted files" at bounding box center [903, 281] width 121 height 16
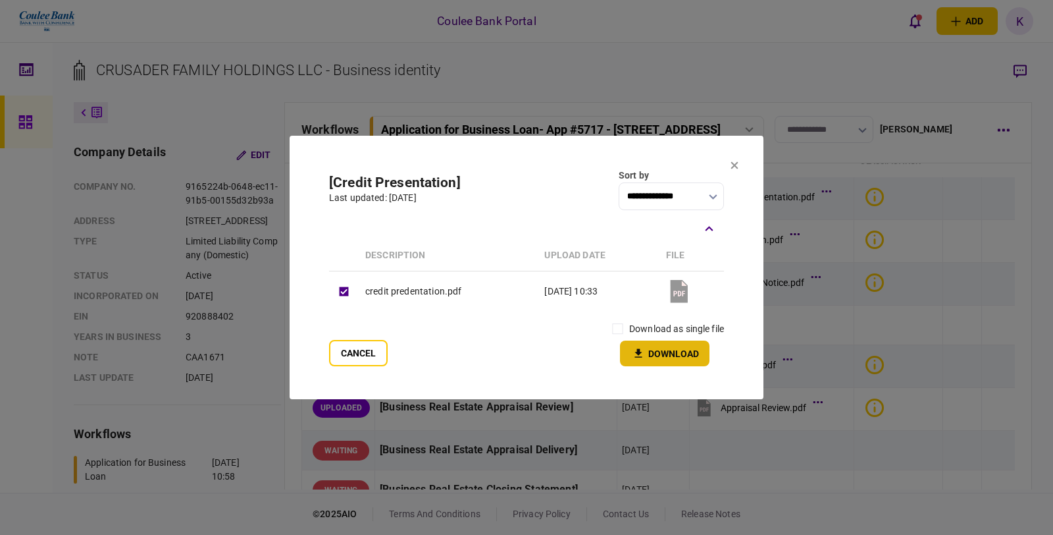
click at [659, 346] on button "Download" at bounding box center [665, 353] width 90 height 26
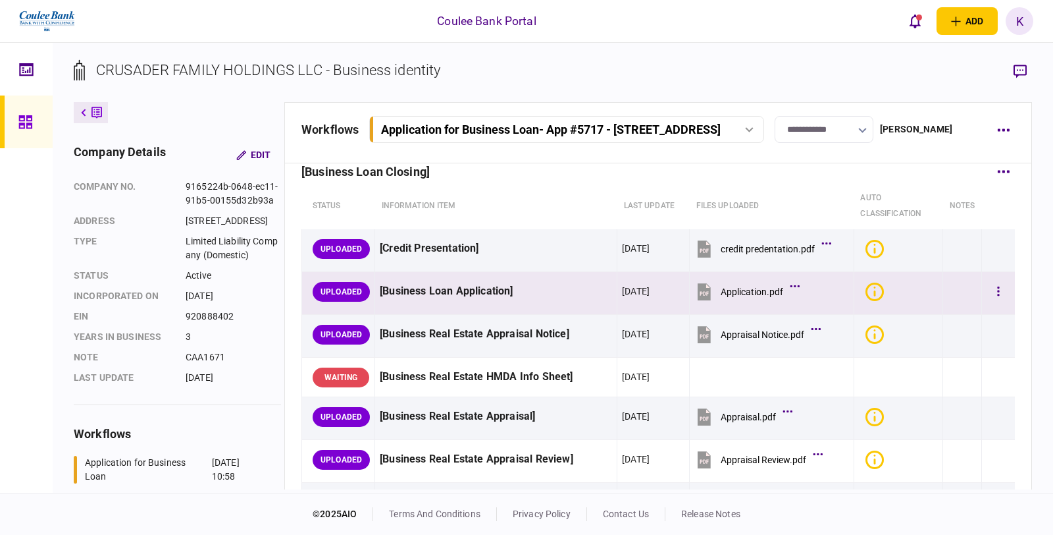
scroll to position [0, 0]
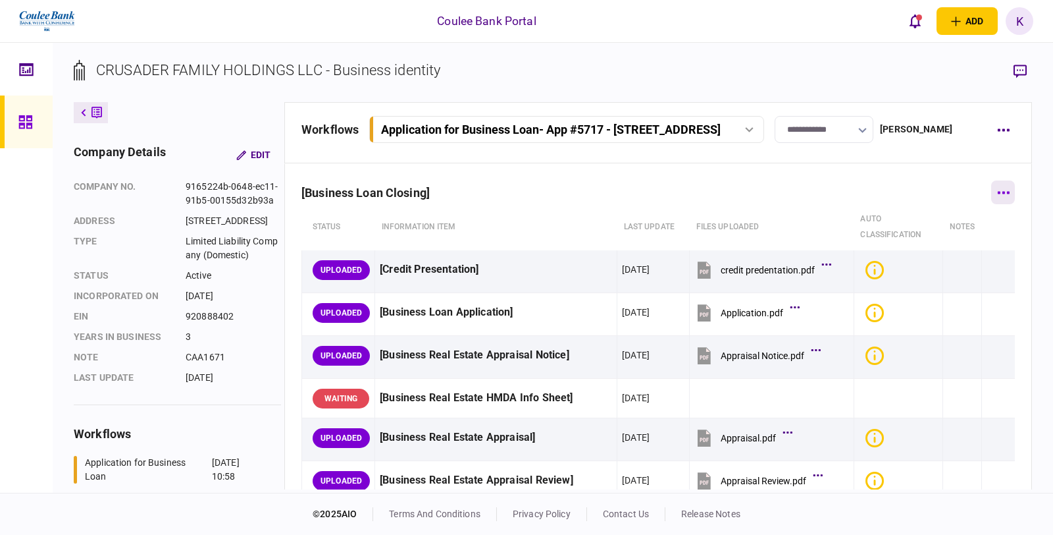
click at [1001, 190] on button "button" at bounding box center [1003, 192] width 24 height 24
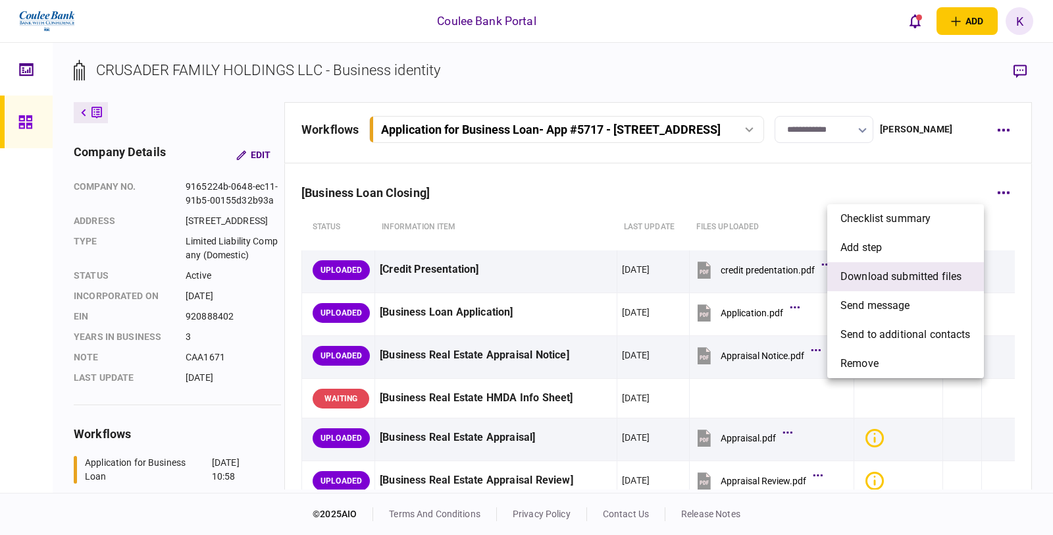
click at [883, 267] on li "download submitted files" at bounding box center [905, 276] width 157 height 29
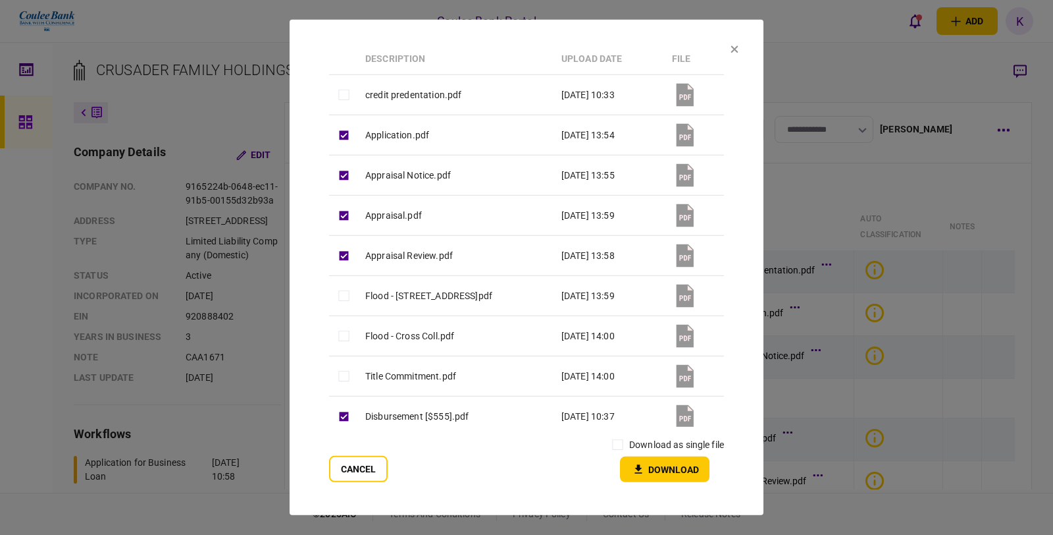
scroll to position [101, 0]
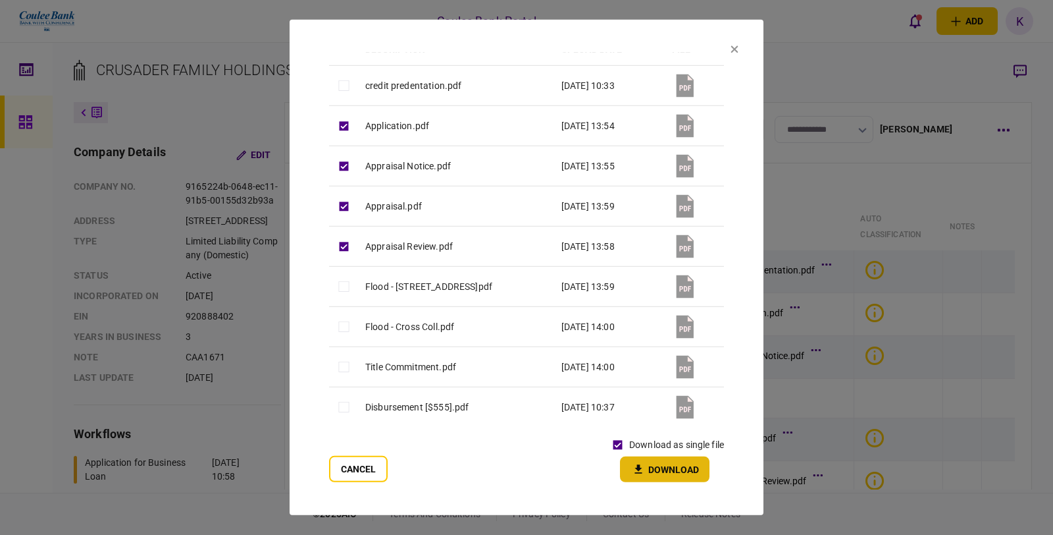
click at [671, 475] on button "Download" at bounding box center [665, 469] width 90 height 26
click at [729, 47] on section "**********" at bounding box center [527, 267] width 474 height 495
click at [735, 48] on icon at bounding box center [734, 48] width 7 height 7
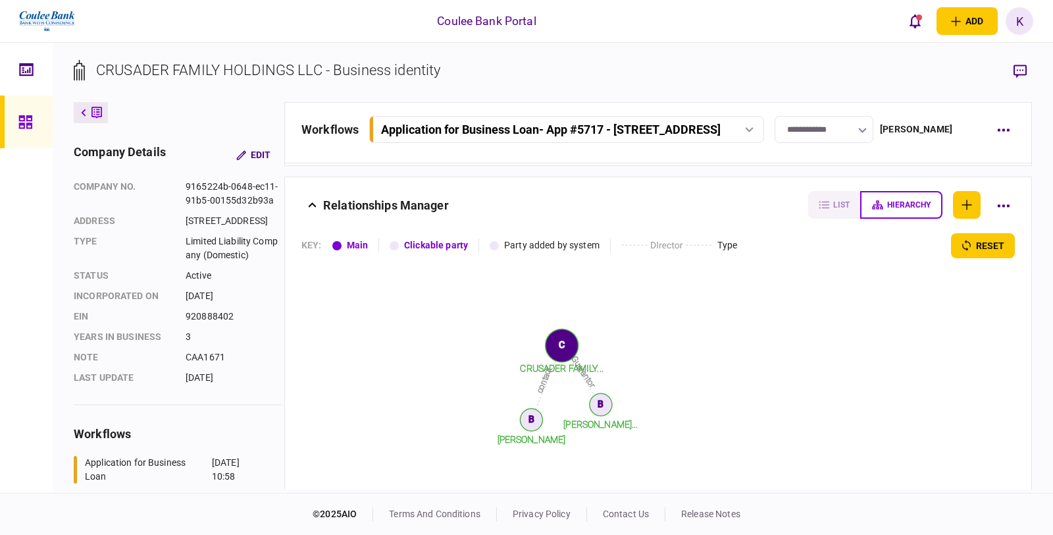
scroll to position [802, 0]
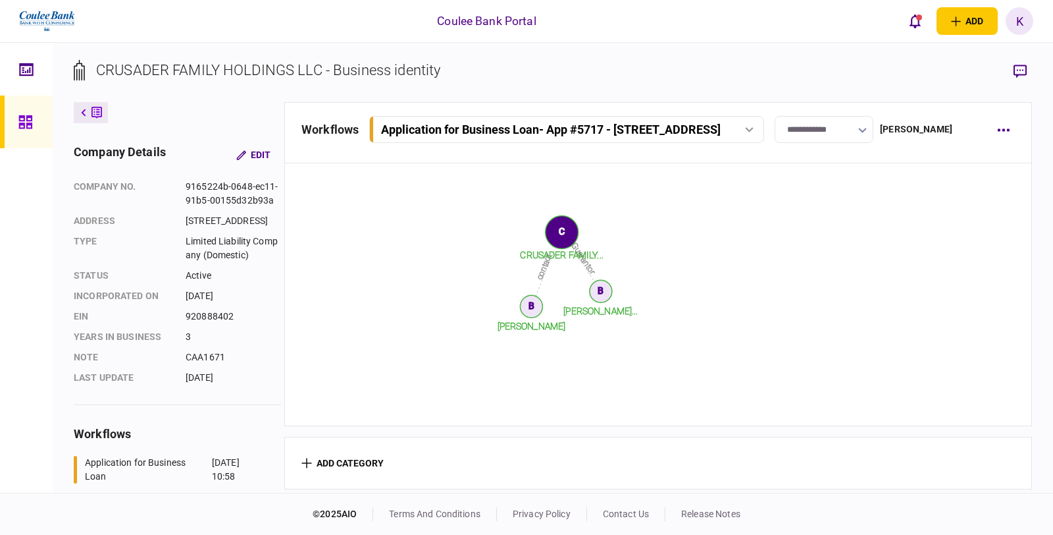
click at [749, 120] on button "Application for Business Loan - App #[STREET_ADDRESS]" at bounding box center [566, 129] width 395 height 27
click at [1005, 126] on button "button" at bounding box center [1003, 130] width 24 height 24
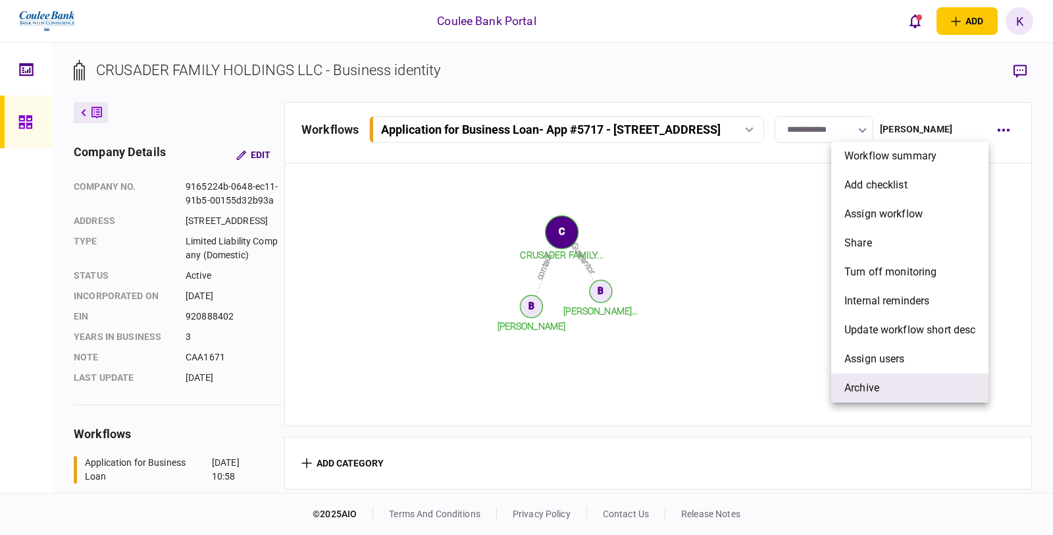
click at [856, 391] on span "archive" at bounding box center [862, 388] width 35 height 16
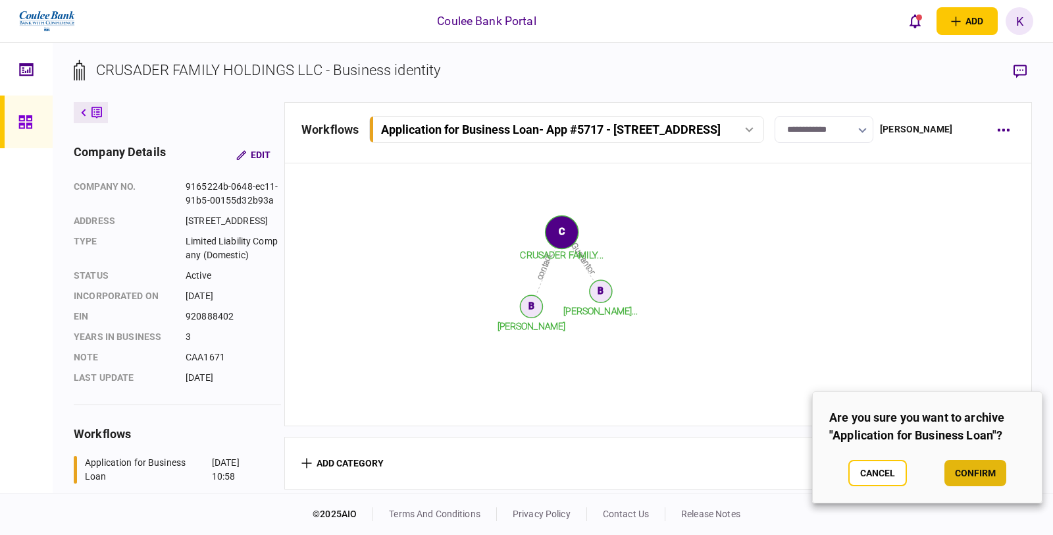
click at [962, 477] on button "confirm" at bounding box center [976, 473] width 62 height 26
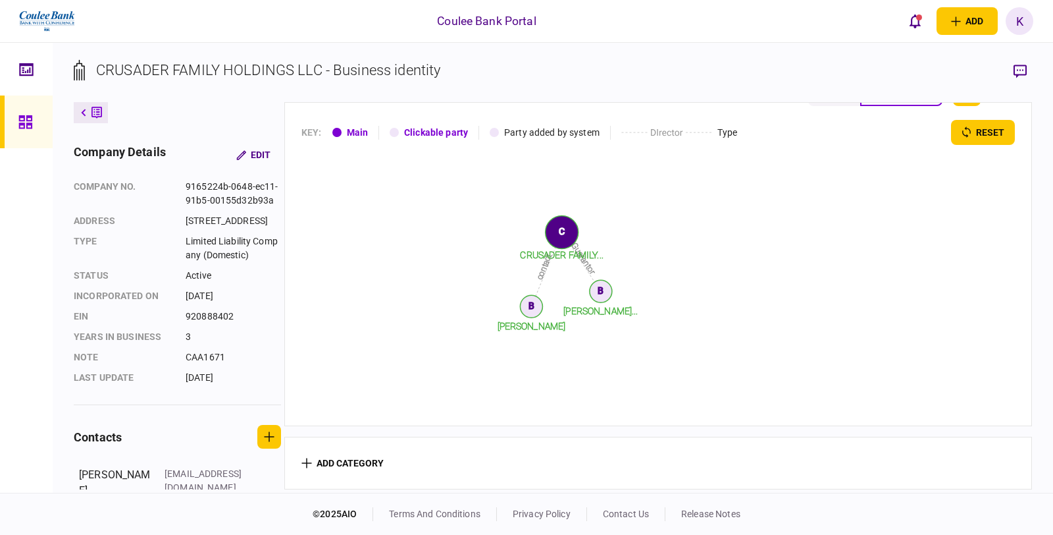
scroll to position [281, 0]
click at [36, 125] on div at bounding box center [28, 121] width 21 height 53
